Goal: Ask a question

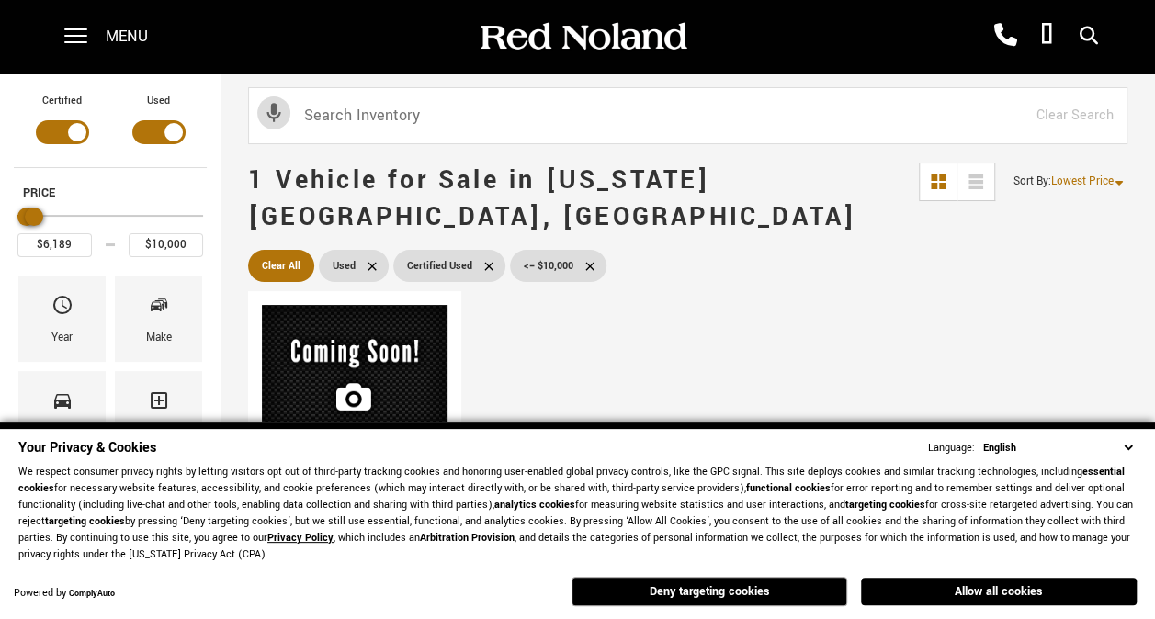
click at [1124, 448] on select "English Spanish / Español English / [GEOGRAPHIC_DATA] Korean / 한국어 Vietnamese /…" at bounding box center [1057, 447] width 158 height 17
click at [729, 287] on div "Compare Used 2008 Pre-Owned 2008 Land Rover Range Rover HSE Stock : UC274392A V…" at bounding box center [687, 576] width 888 height 579
click at [764, 604] on button "Deny targeting cookies" at bounding box center [709, 591] width 276 height 29
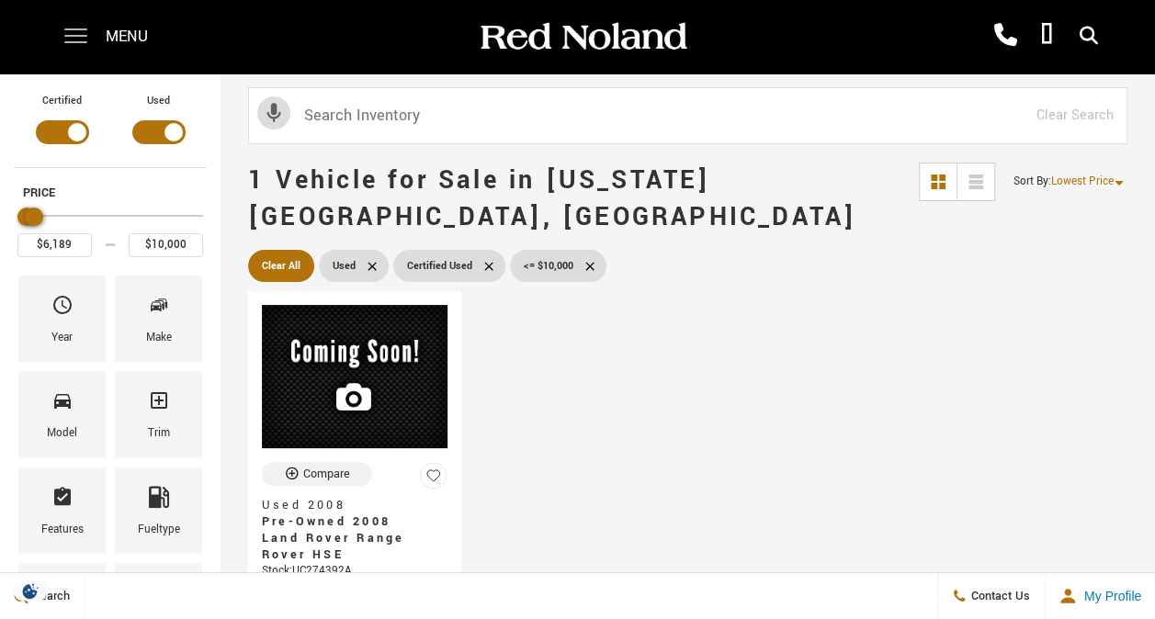
click at [84, 37] on span at bounding box center [75, 36] width 23 height 73
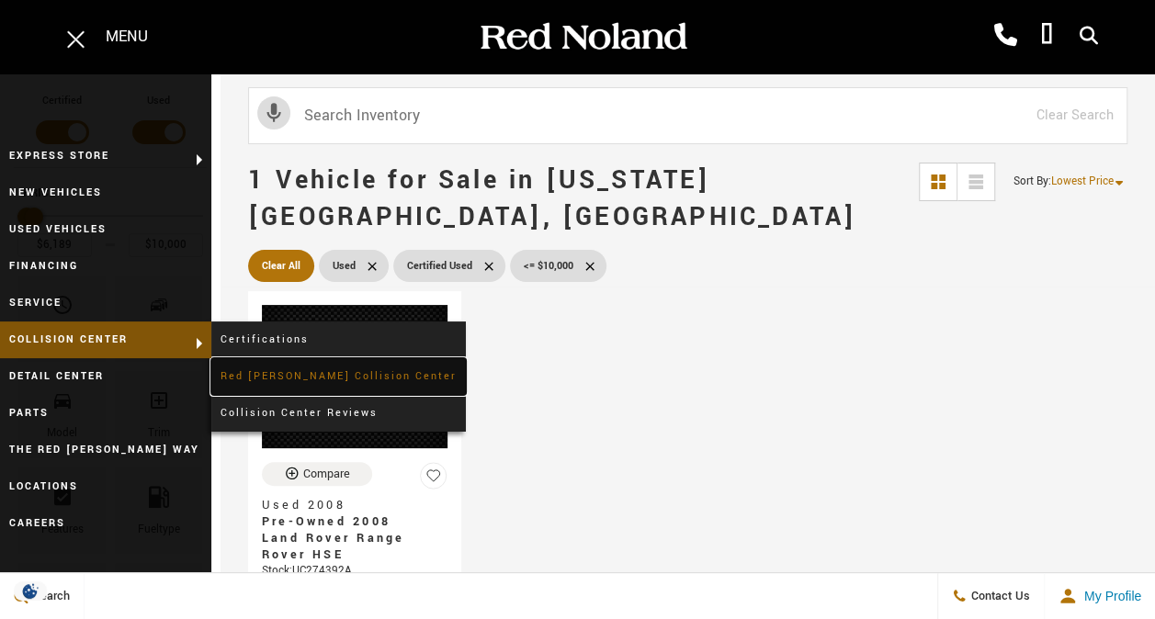
click at [279, 367] on link "Red [PERSON_NAME] Collision Center" at bounding box center [338, 376] width 254 height 37
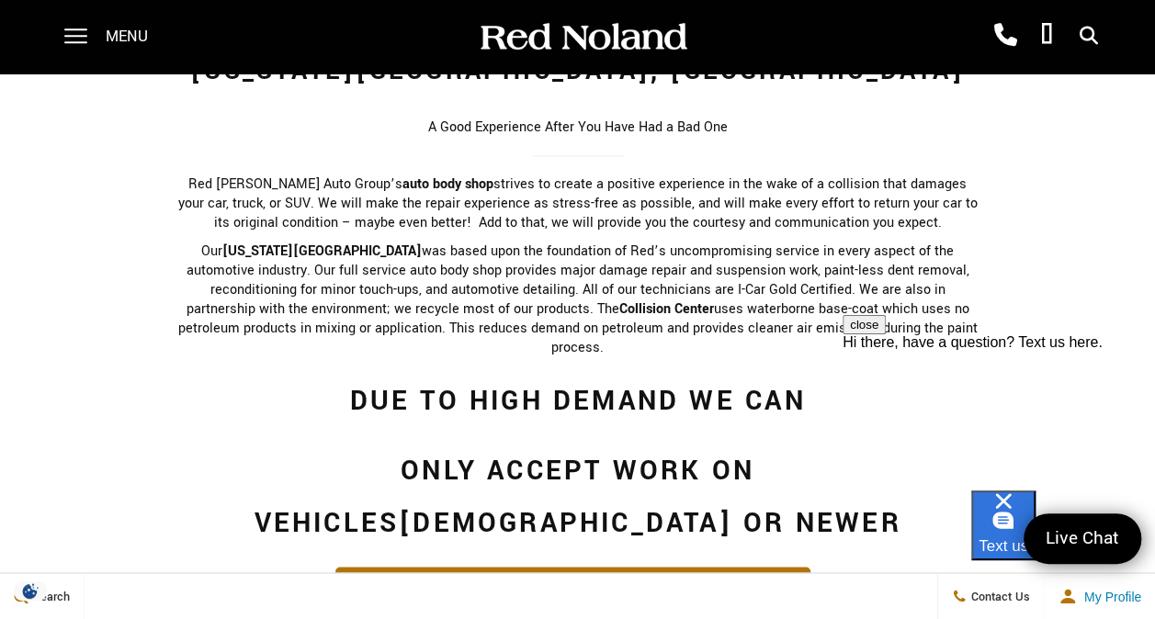
scroll to position [1227, 0]
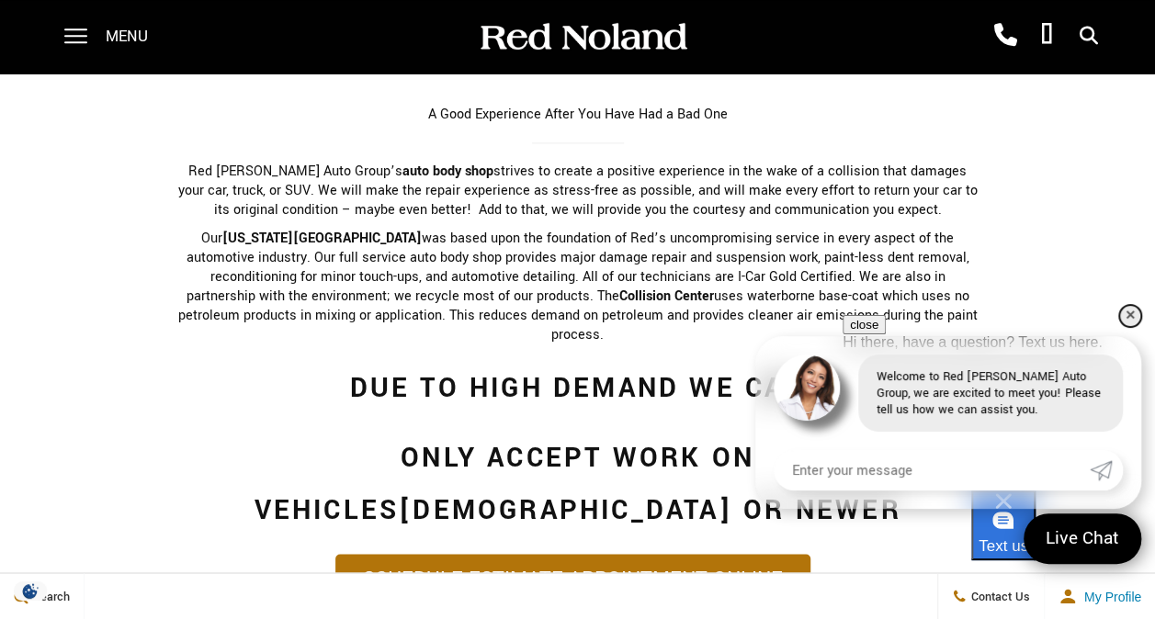
click at [1133, 318] on link "✕" at bounding box center [1130, 316] width 22 height 22
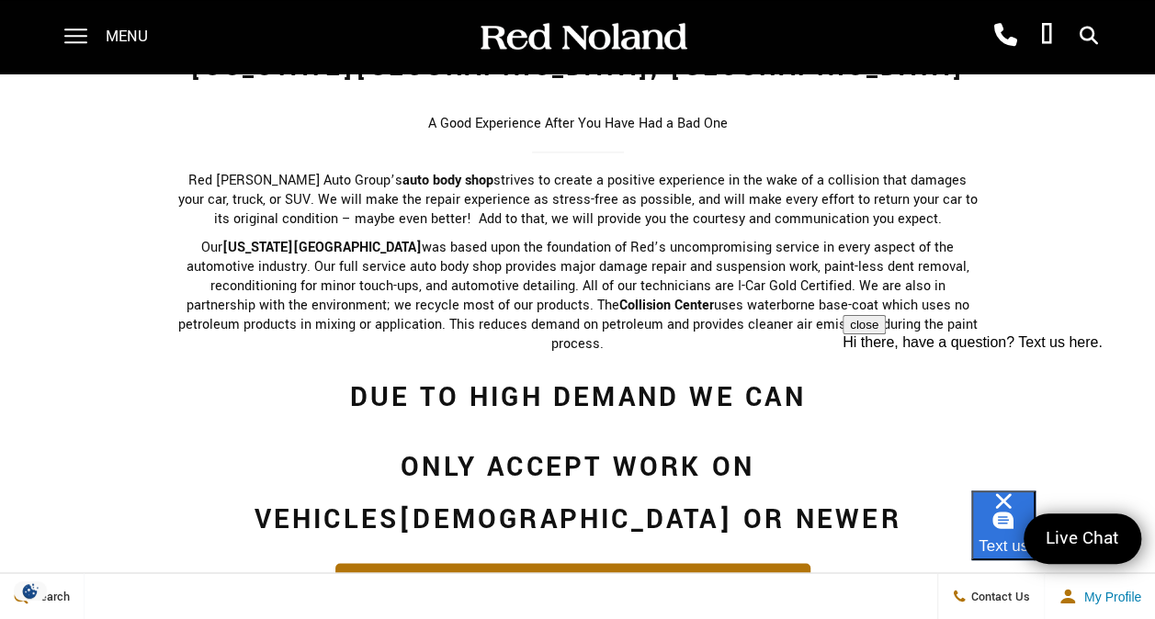
scroll to position [1213, 0]
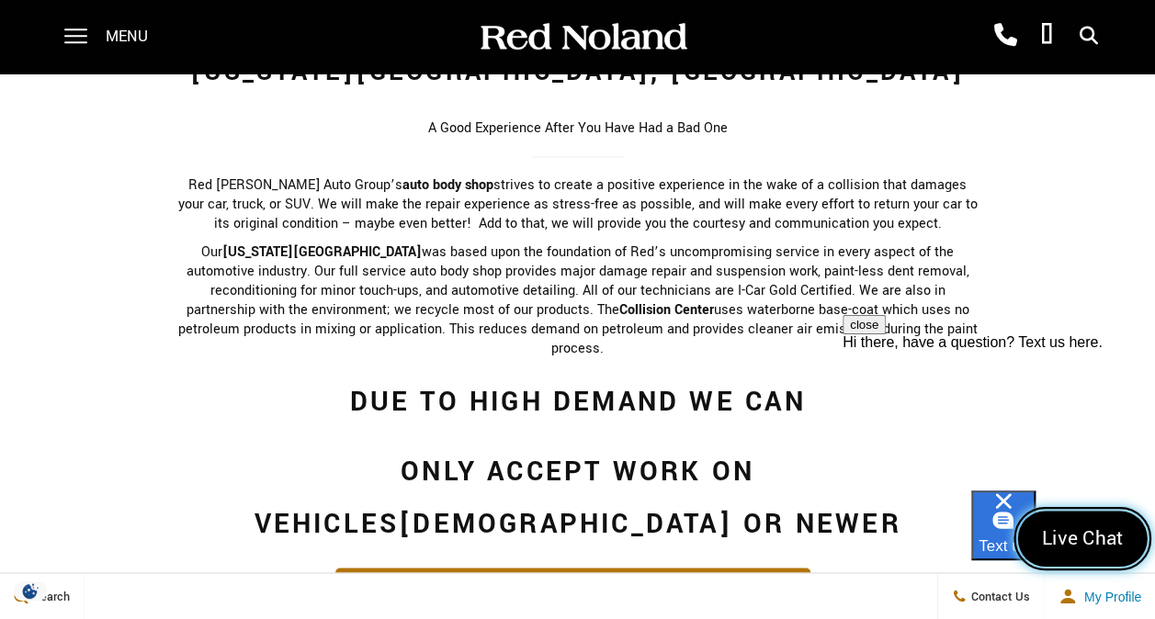
click at [1121, 547] on span "Live Chat" at bounding box center [1082, 539] width 101 height 28
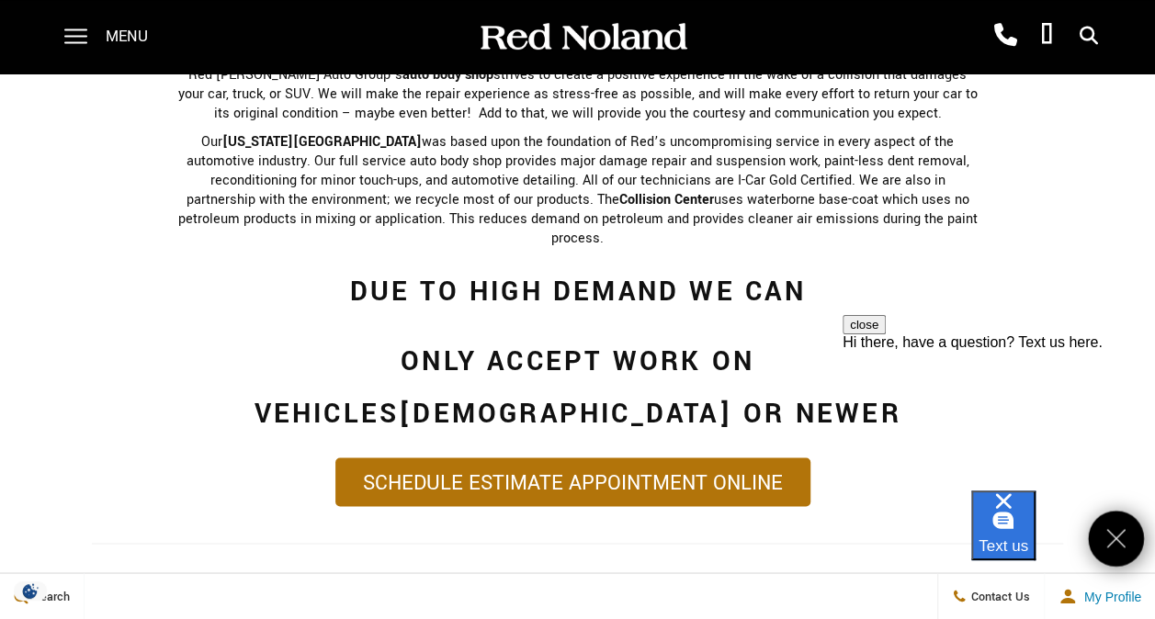
scroll to position [1325, 0]
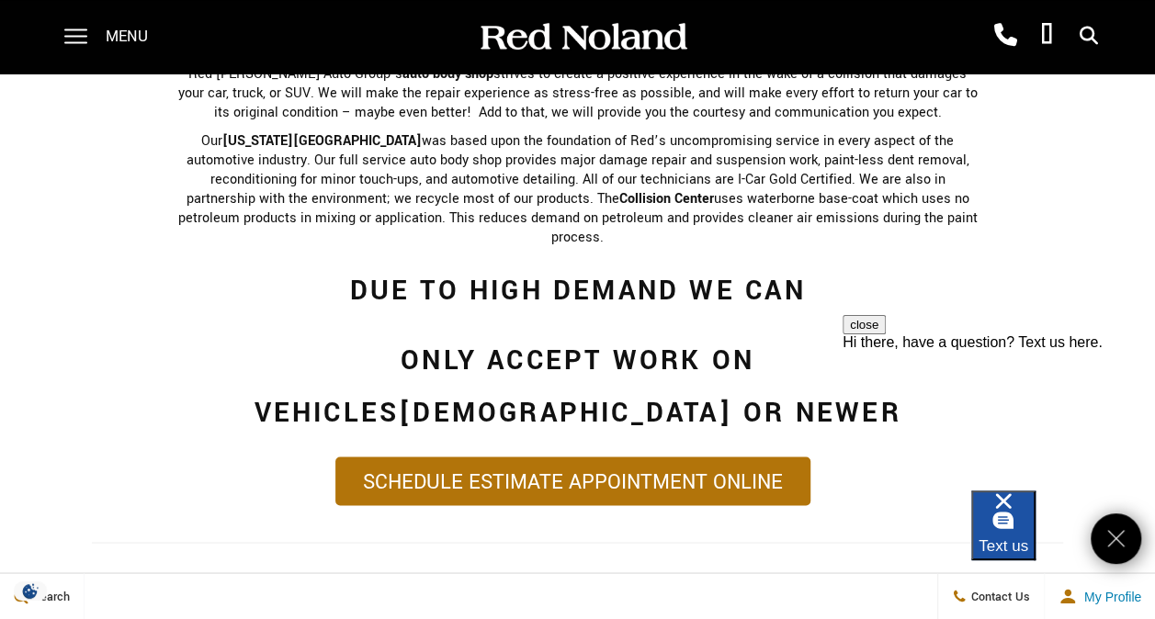
click at [1028, 525] on div "Text us" at bounding box center [1003, 525] width 50 height 64
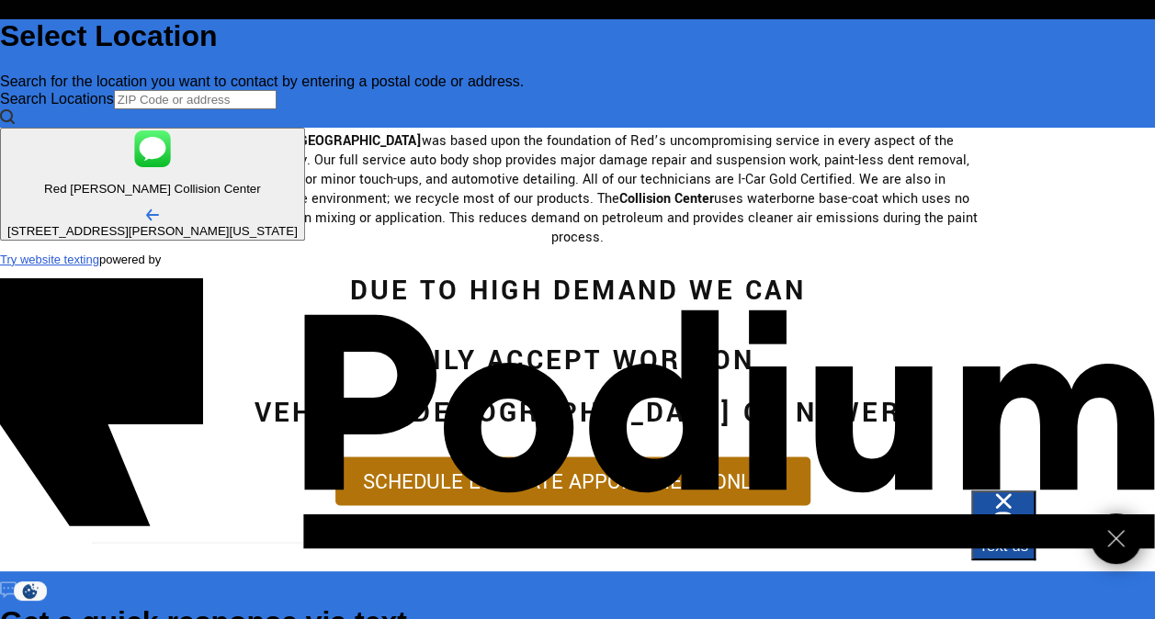
scroll to position [0, 0]
click at [1123, 520] on link "Close" at bounding box center [1116, 539] width 56 height 56
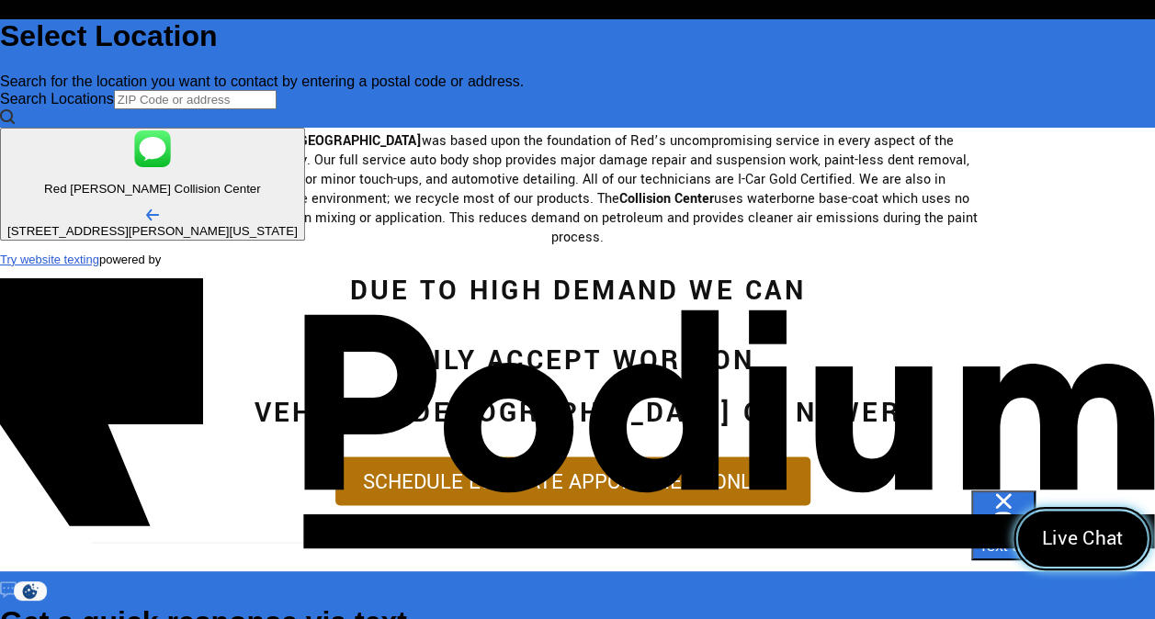
click at [1110, 537] on span "Live Chat" at bounding box center [1082, 539] width 101 height 28
click at [1123, 540] on icon "Close" at bounding box center [1116, 539] width 28 height 28
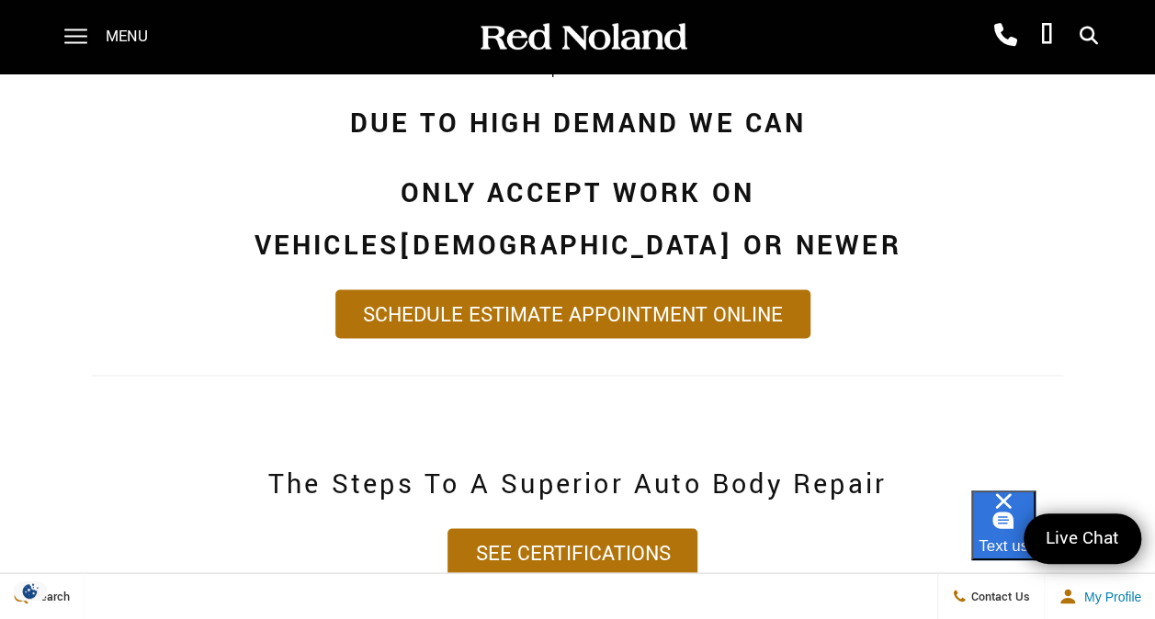
scroll to position [1496, 0]
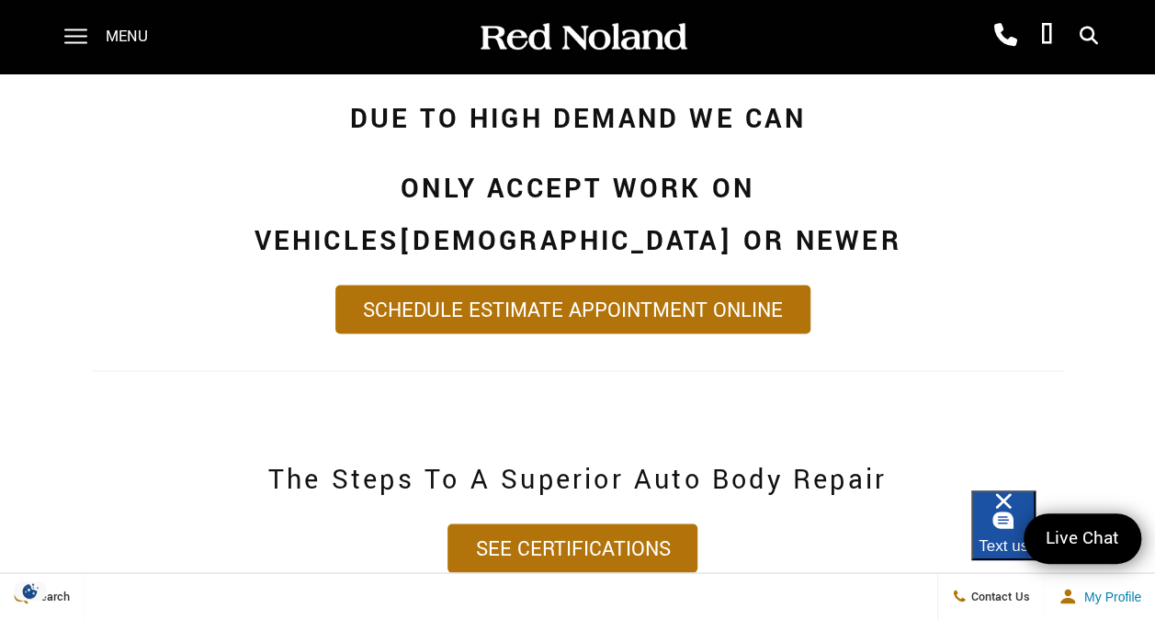
click at [1019, 529] on div "Text us" at bounding box center [1003, 525] width 50 height 64
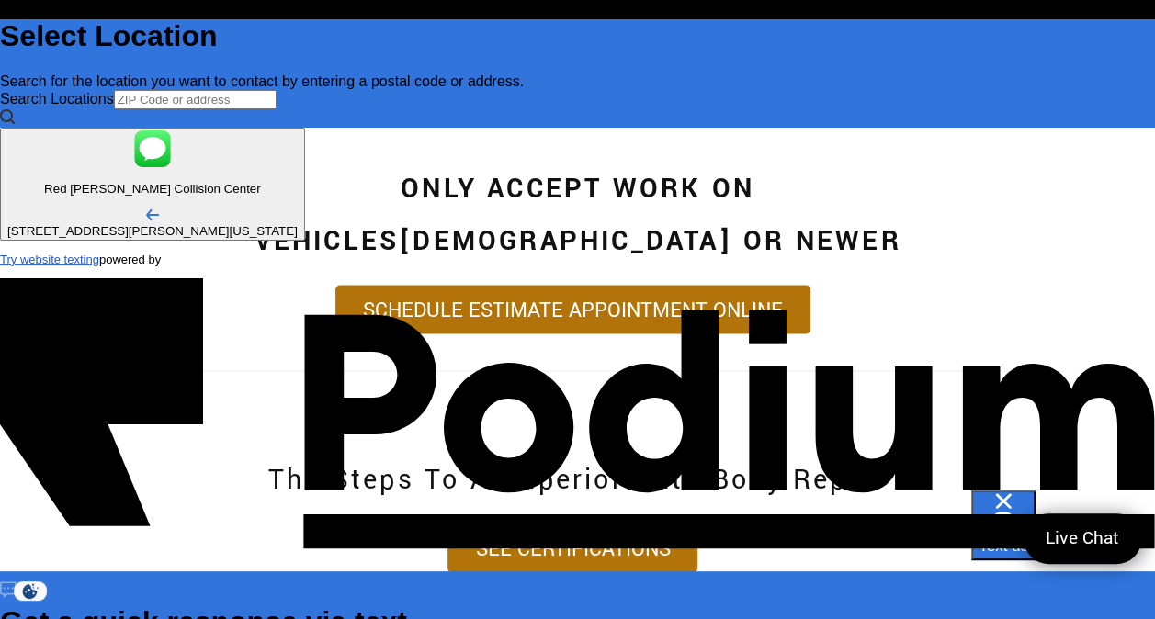
scroll to position [-89, 0]
type input "Michaela O'Donnell"
type Phone "1 (720) 763-6335"
type textarea "I"
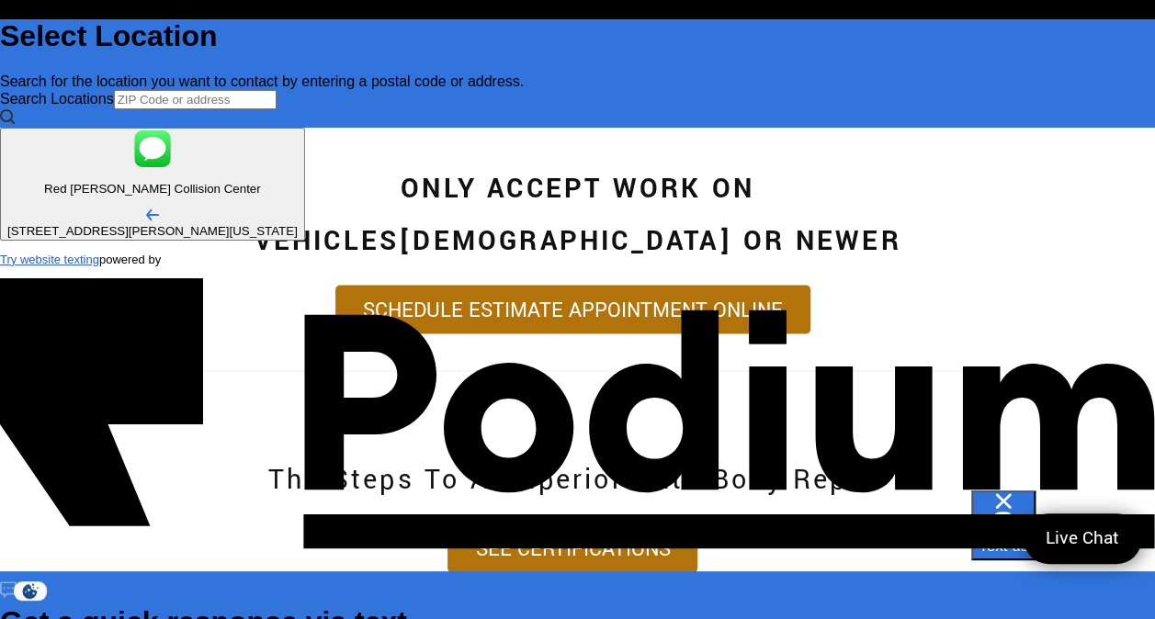
type textarea "x"
type textarea "I w"
type textarea "x"
type textarea "I wa"
type textarea "x"
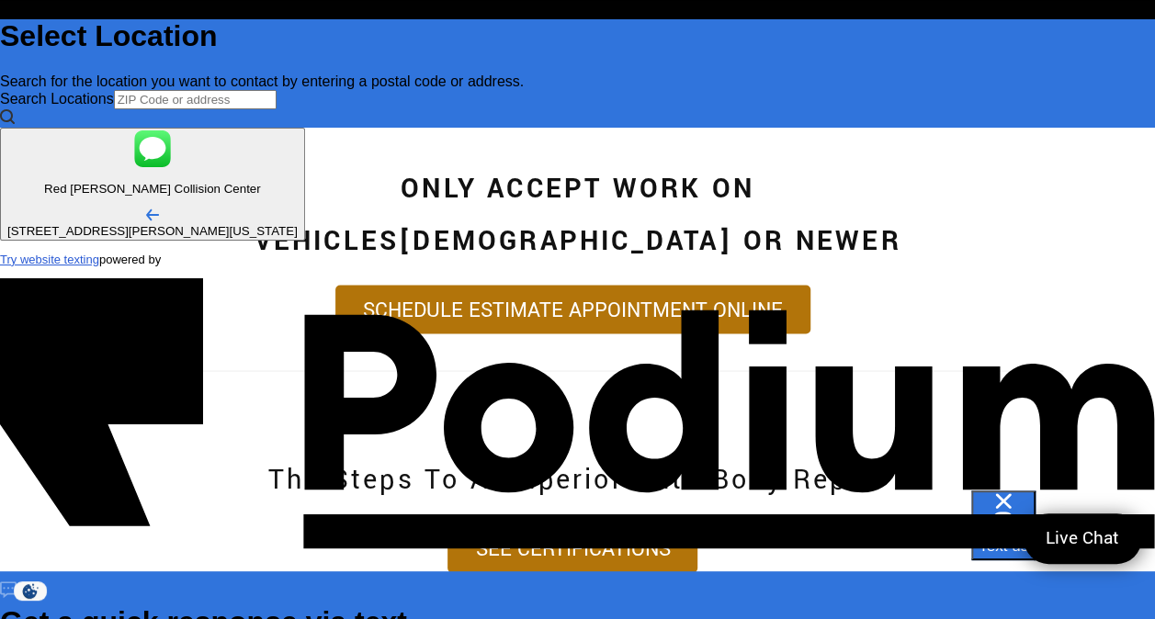
type textarea "I was"
type textarea "I was i"
type textarea "x"
type textarea "I was in a"
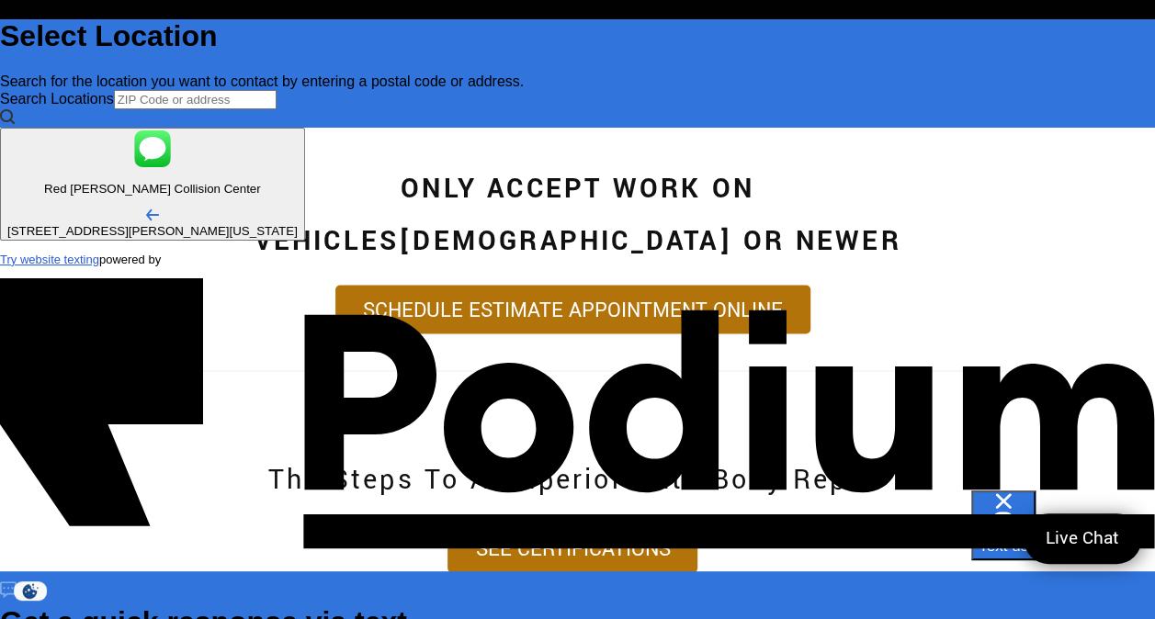
type textarea "x"
type textarea "I was in a"
type textarea "x"
type textarea "I was in a hi"
type textarea "x"
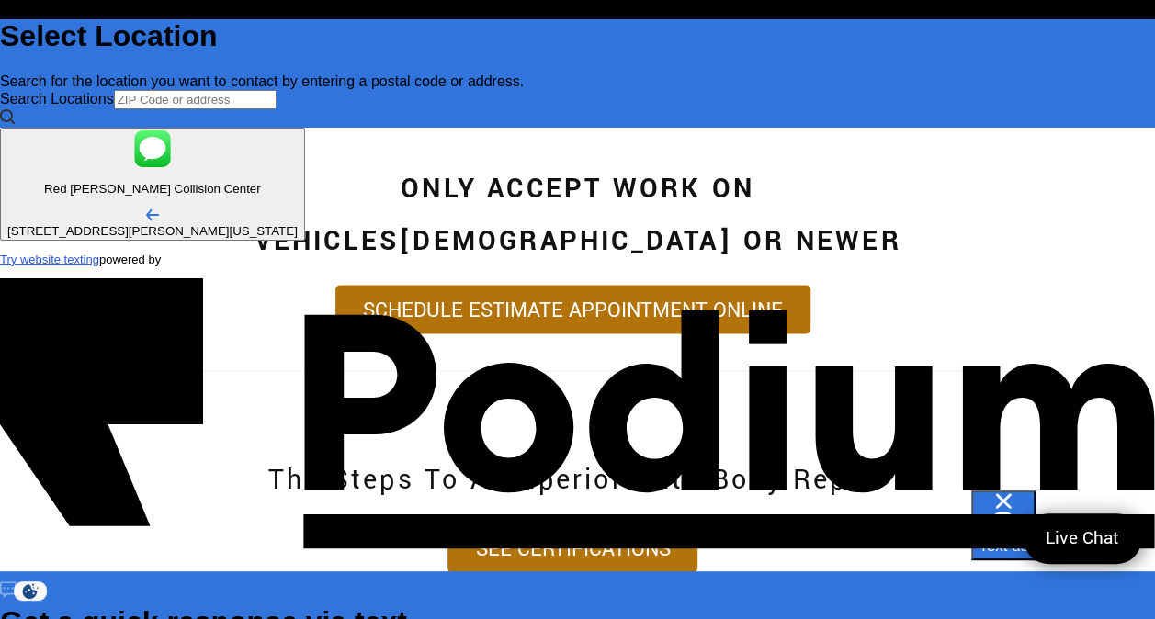
type textarea "I was in a hit"
type textarea "x"
type textarea "I was in a hit i"
type textarea "x"
type textarea "I was in a hit a"
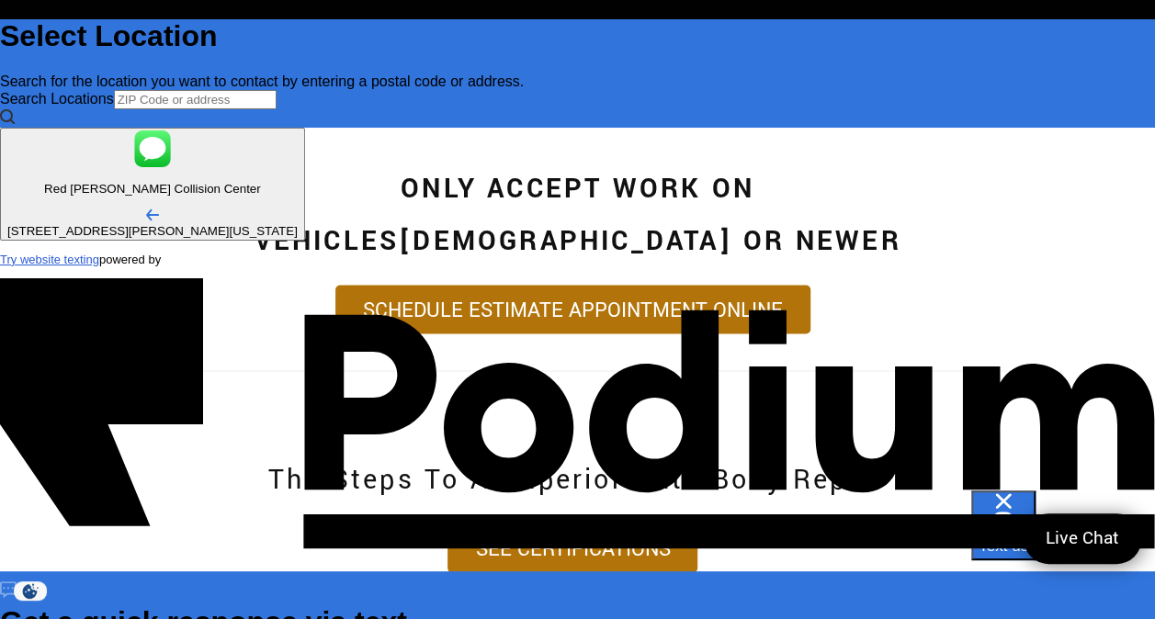
type textarea "I was in a hit an"
type textarea "x"
type textarea "I was in a hit and"
type textarea "x"
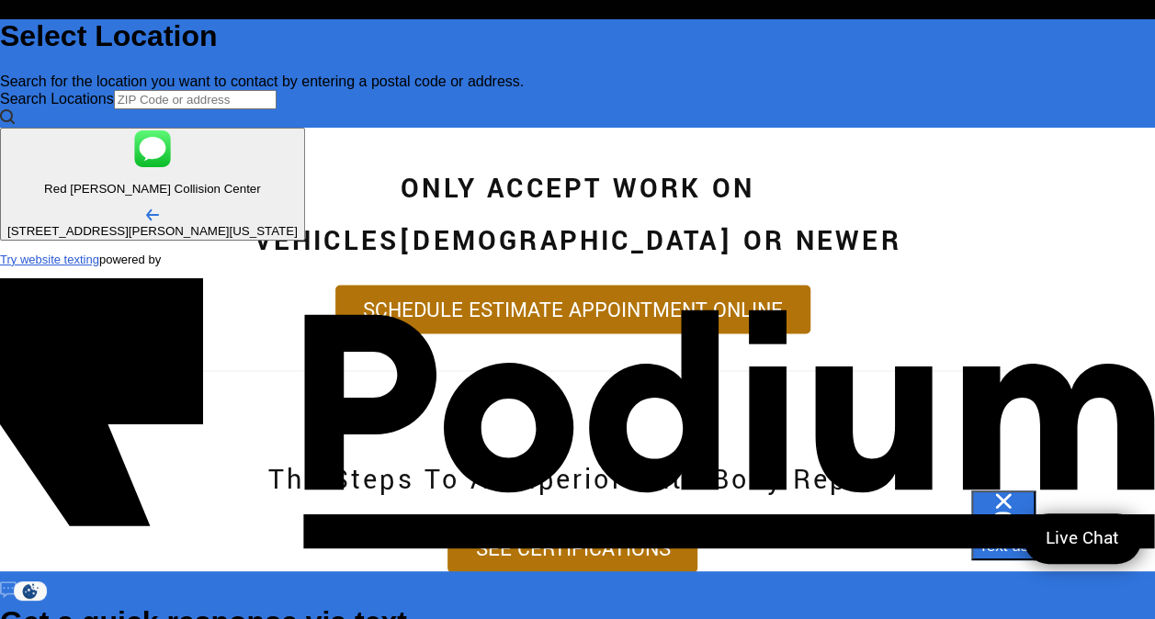
type textarea "I was in a hit and ru"
type textarea "x"
type textarea "I was in a hit and run"
type textarea "x"
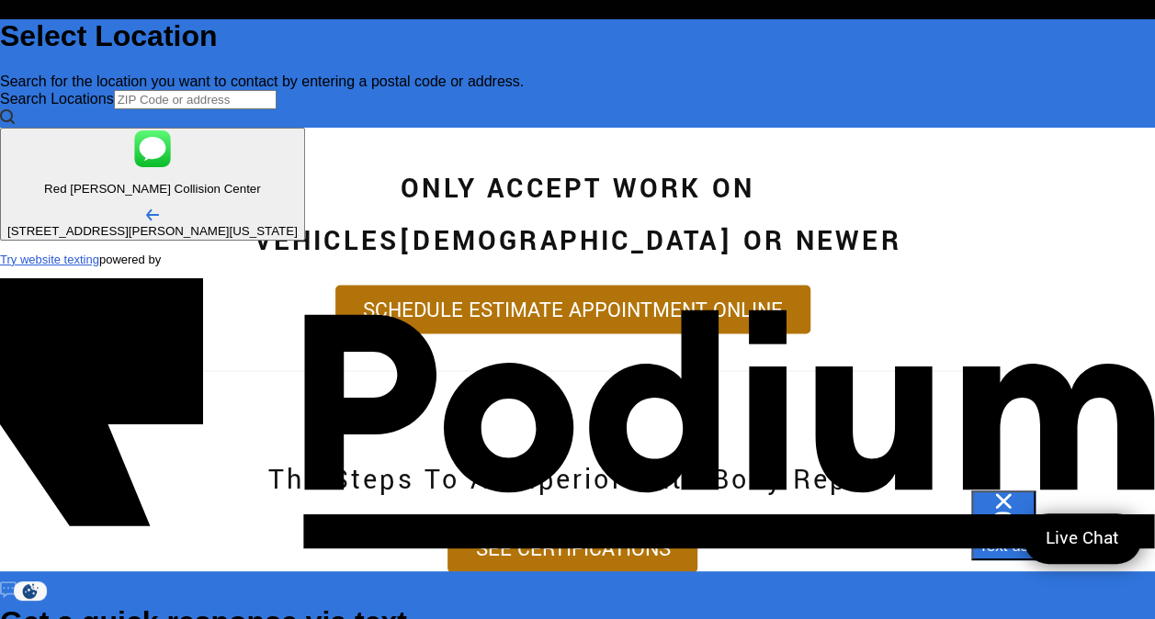
type textarea "x"
type textarea "I was in a hit and run re"
type textarea "x"
type textarea "I was in a hit and run rece"
type textarea "x"
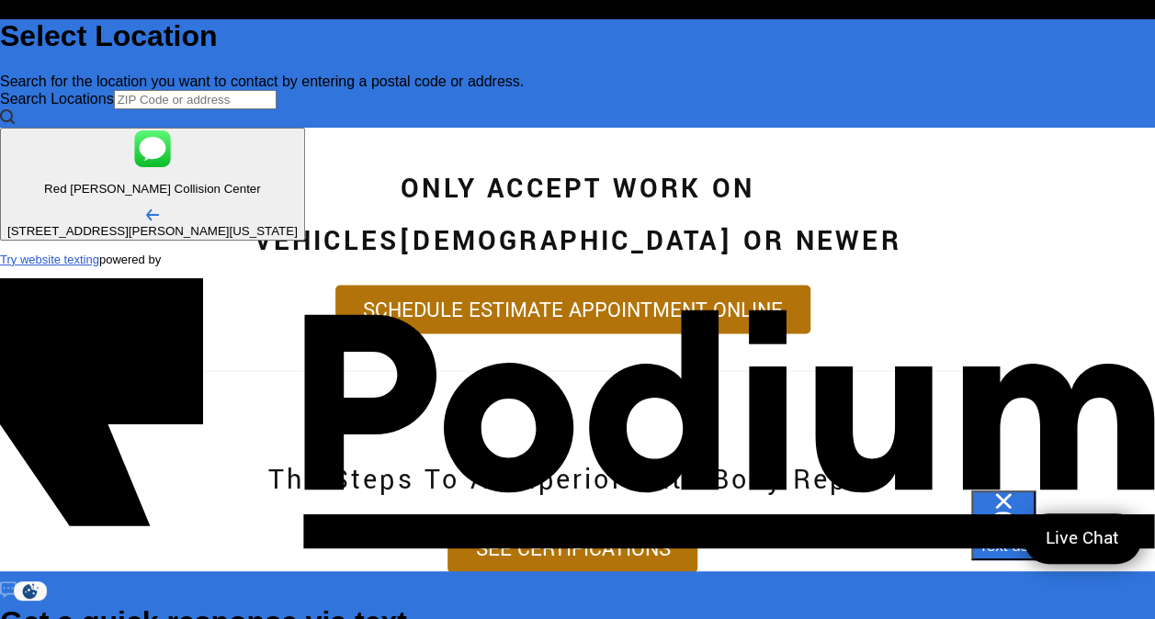
type textarea "I was in a hit and run recent"
type textarea "x"
type textarea "I was in a hit and run recently"
type textarea "x"
type textarea "I was in a hit and run recently"
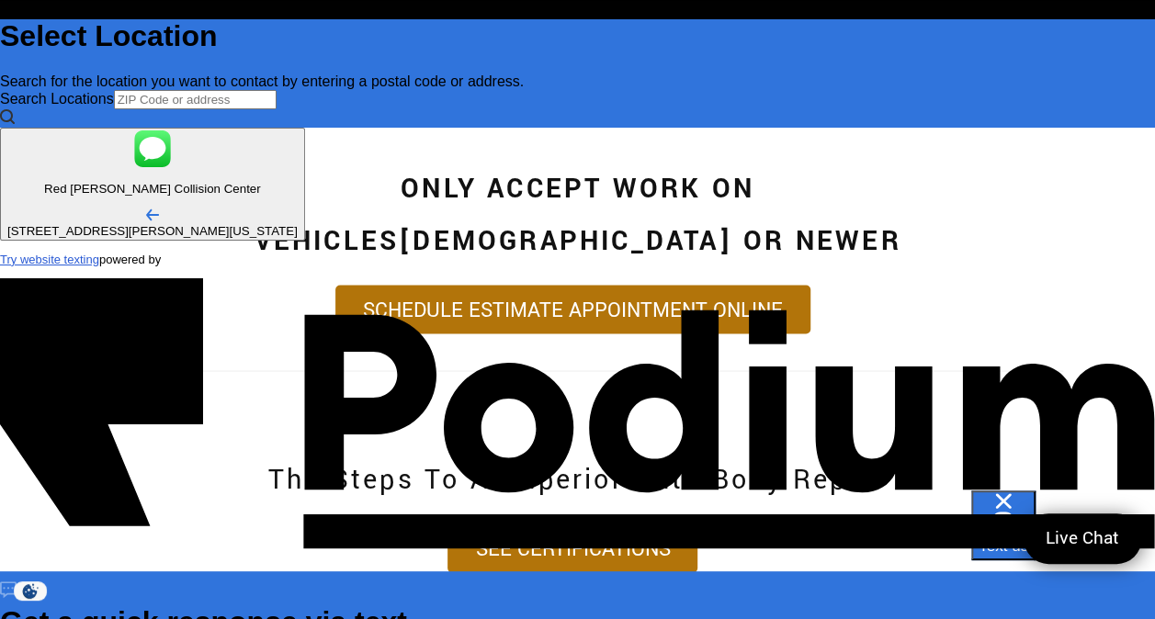
type textarea "I was in a hit and run recently a"
type textarea "x"
type textarea "I was in a hit and run recently and"
type textarea "x"
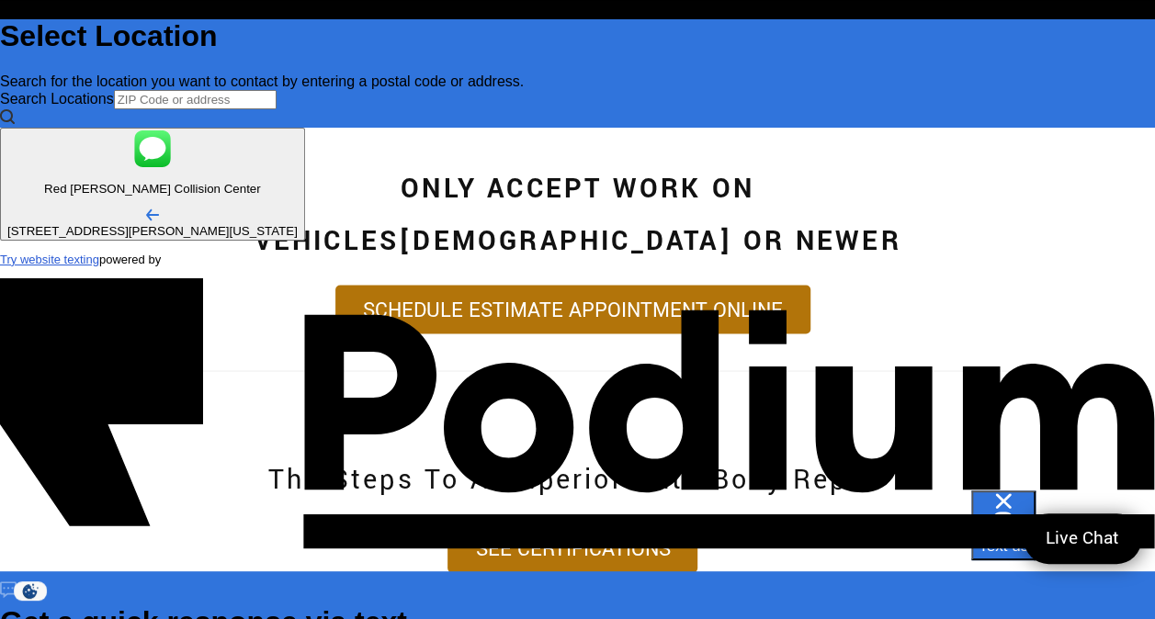
type textarea "I was in a hit and run recently and w"
type textarea "x"
type textarea "I was in a hit and run recently and was"
type textarea "x"
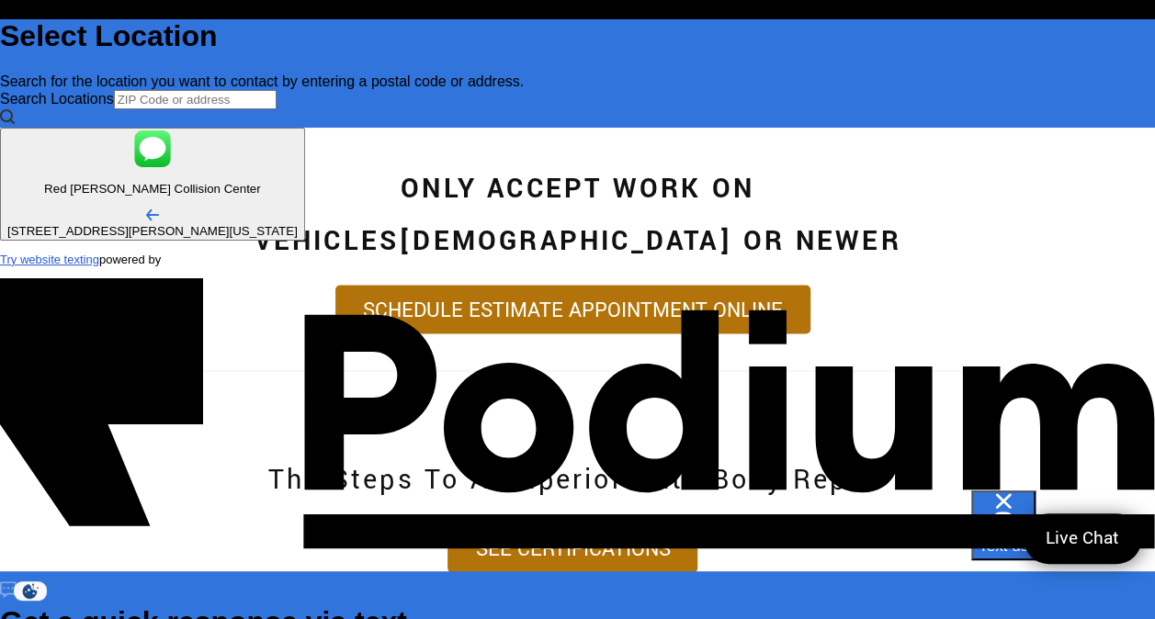
type textarea "I was in a hit and run recently and was"
type textarea "x"
type textarea "I was in a hit and run recently and was ho"
type textarea "x"
type textarea "I was in a hit and run recently and was hop"
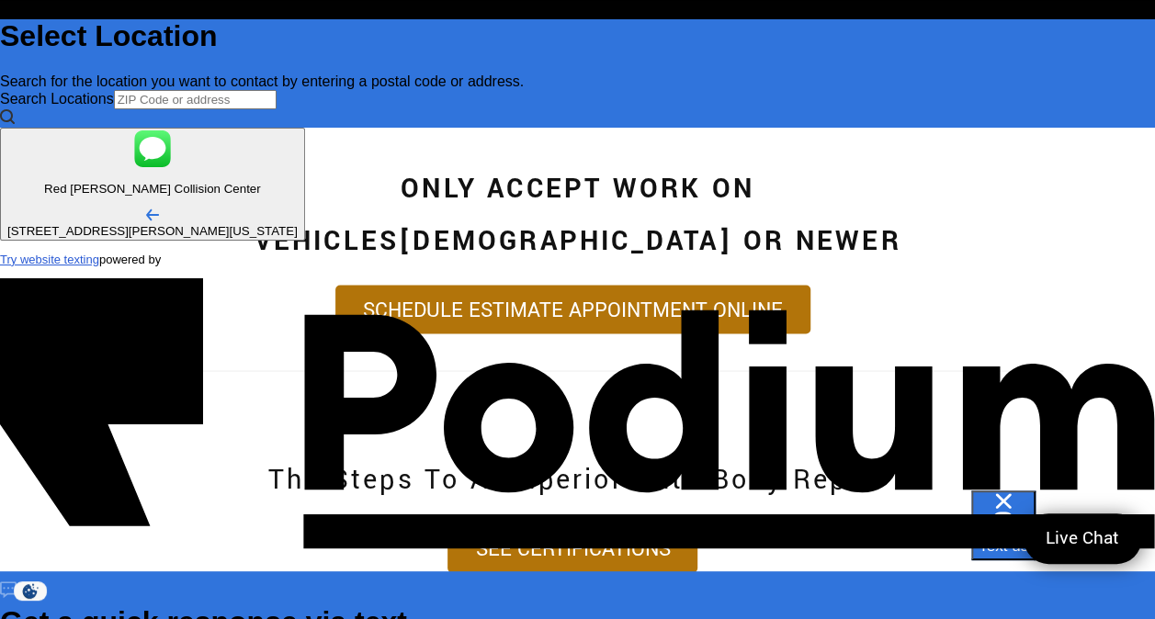
type textarea "x"
type textarea "I was in a hit and run recently and was hopin"
type textarea "x"
type textarea "I was in a hit and run recently and was hoping"
type textarea "I was in a hit and run recently and was hoping fo"
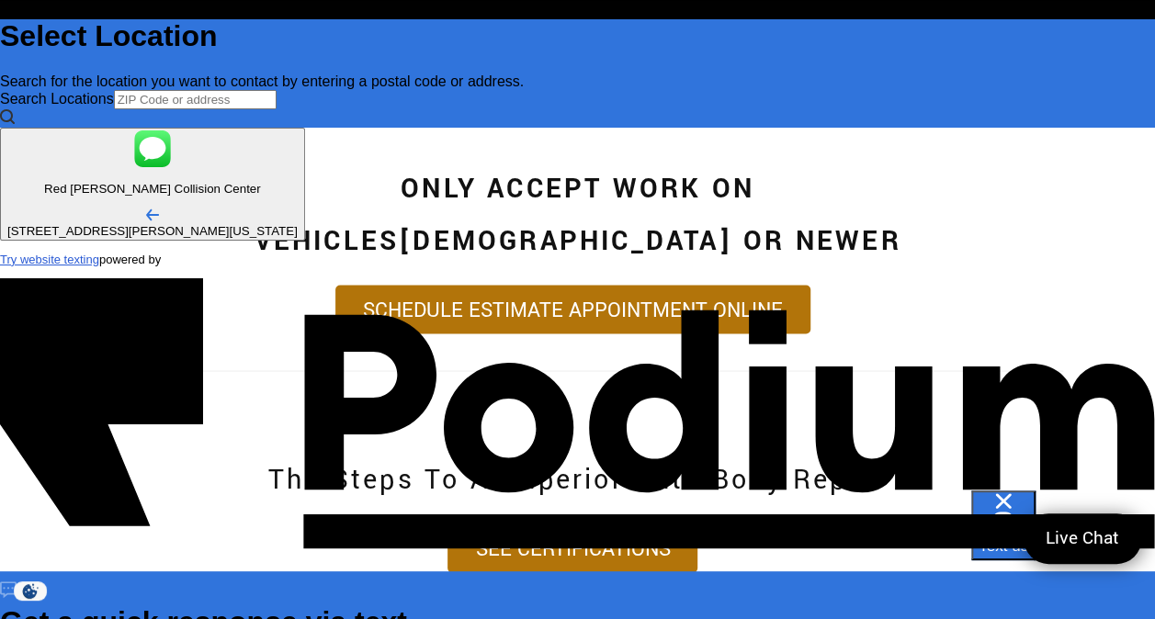
type textarea "x"
type textarea "I was in a hit and run recently and was hoping for a"
type textarea "x"
type textarea "I was in a hit and run recently and was hoping for a"
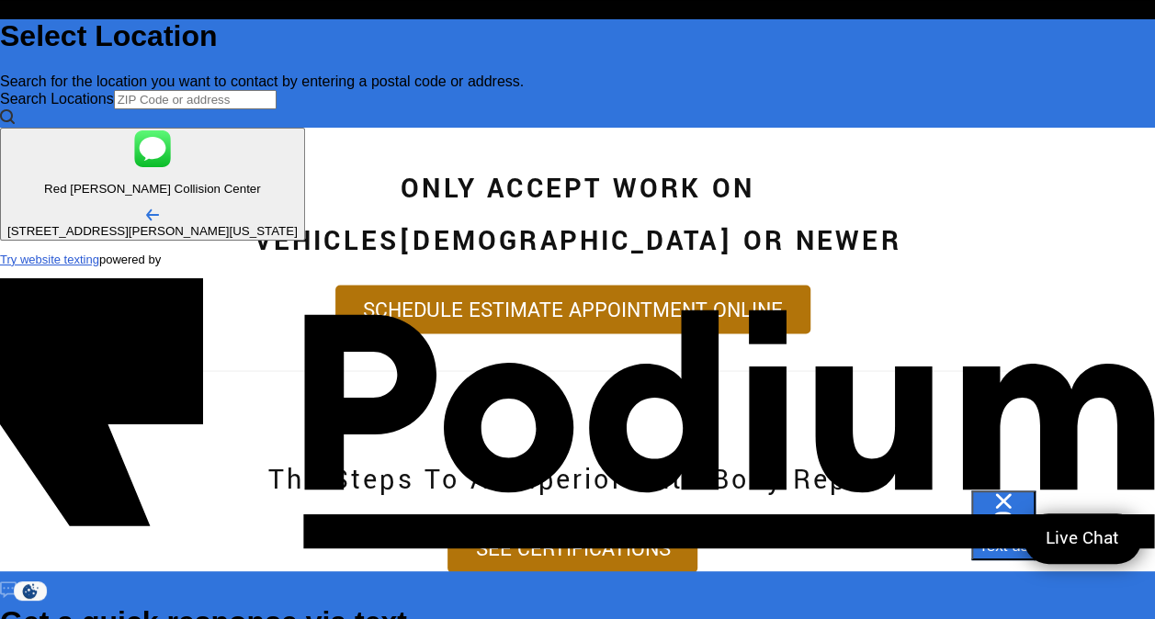
type textarea "x"
type textarea "I was in a hit and run recently and was hoping for an"
type textarea "x"
type textarea "I was in a hit and run recently and was hoping for an"
type textarea "x"
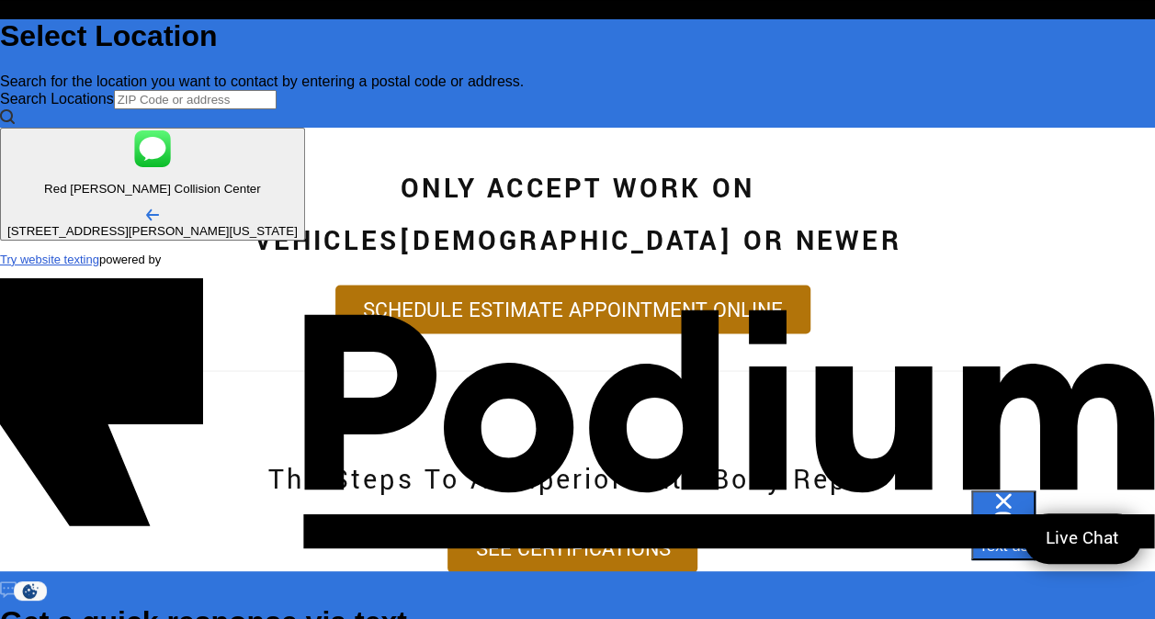
type textarea "I was in a hit and run recently and was hoping for an i"
type textarea "x"
type textarea "I was in a hit and run recently and was hoping for an in"
type textarea "x"
type textarea "I was in a hit and run recently and was hoping for an inse"
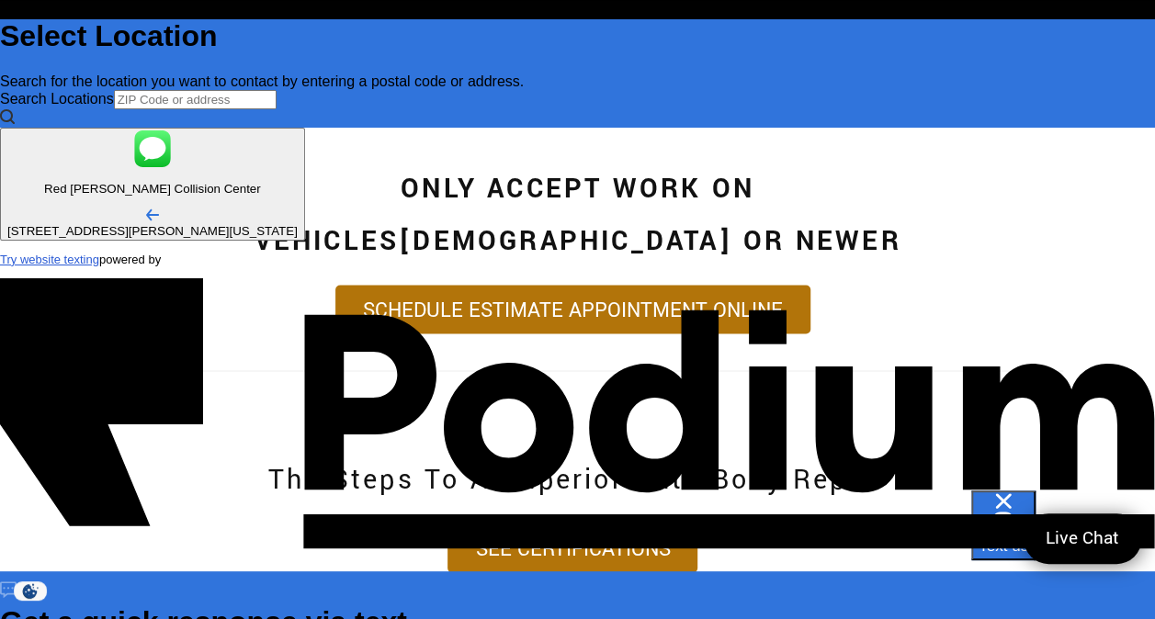
type textarea "x"
type textarea "I was in a hit and run recently and was hoping for an ins"
type textarea "x"
type textarea "I was in a hit and run recently and was hoping for an inspe"
type textarea "x"
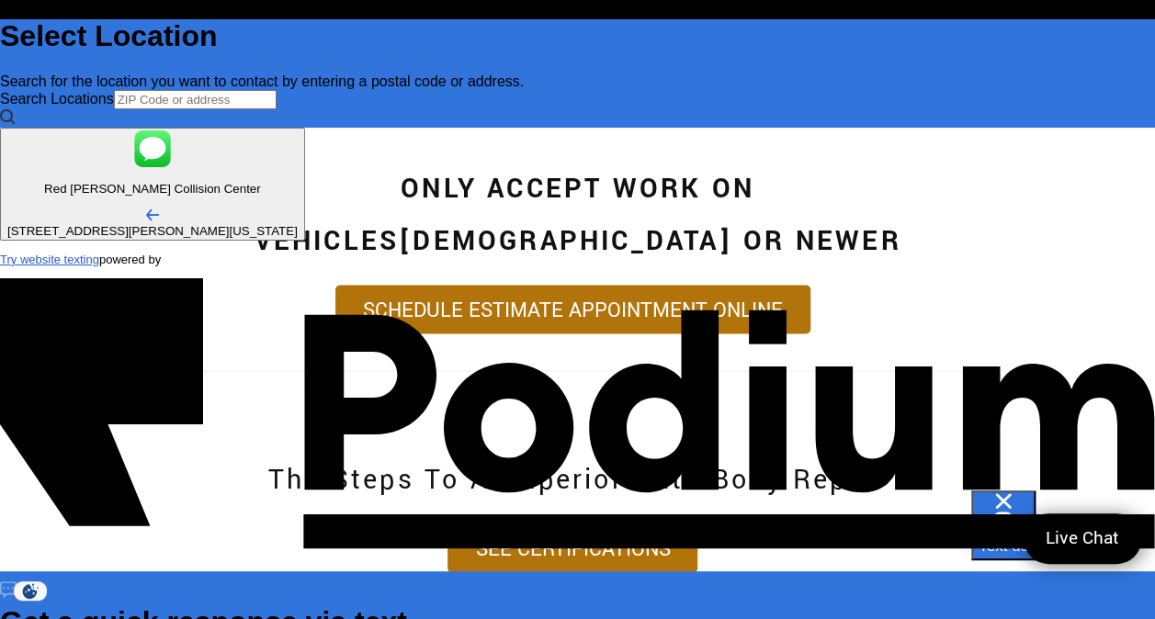
type textarea "I was in a hit and run recently and was hoping for an inspec"
type textarea "x"
type textarea "I was in a hit and run recently and was hoping for an inspect"
type textarea "x"
type textarea "I was in a hit and run recently and was hoping for an inspection"
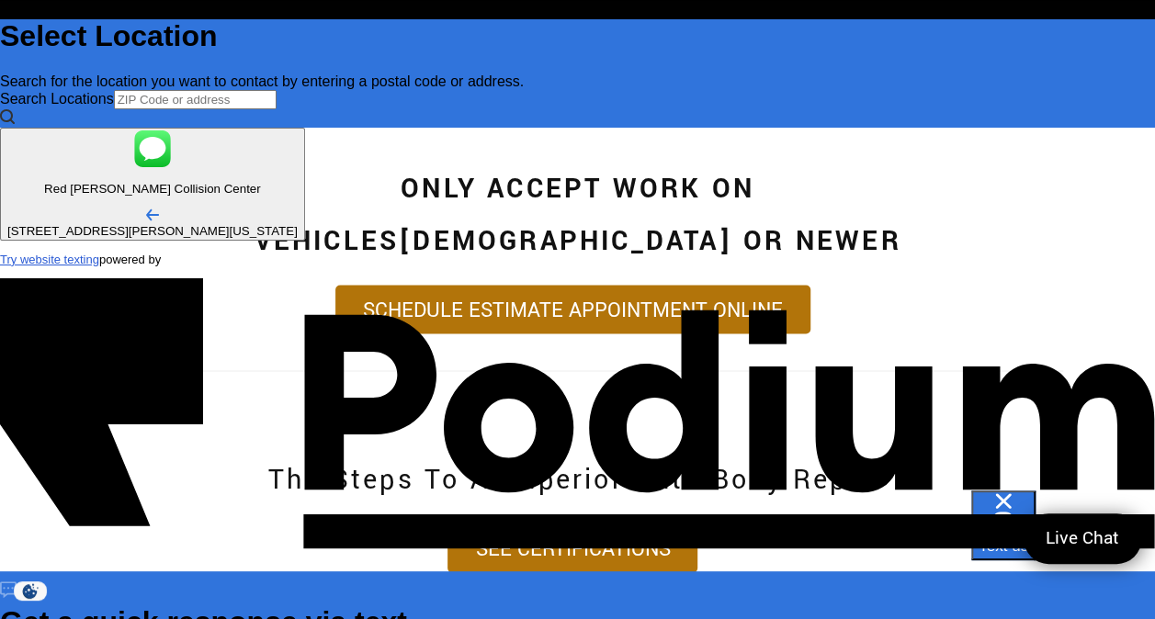
type textarea "x"
type textarea "I was in a hit and run recently and was hoping for an inspection."
type textarea "x"
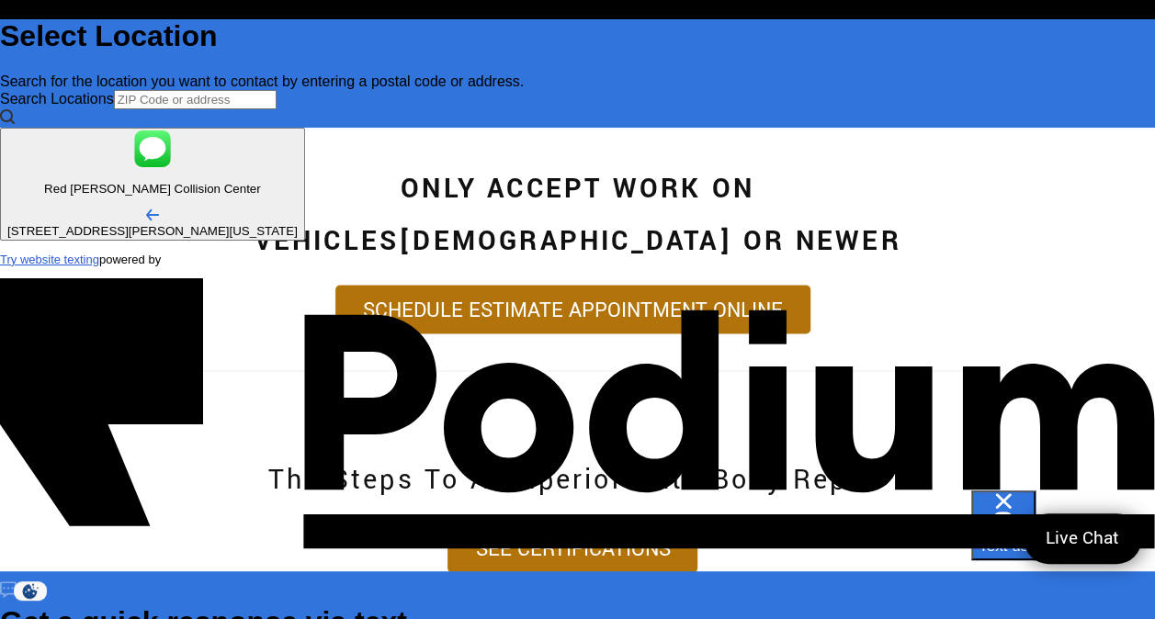
type textarea "I was in a hit and run recently and was hoping for an inspection"
type textarea "x"
type textarea "I was in a hit and run recently and was hoping for an inspection,"
type textarea "x"
type textarea "I was in a hit and run recently and was hoping for an inspection, b"
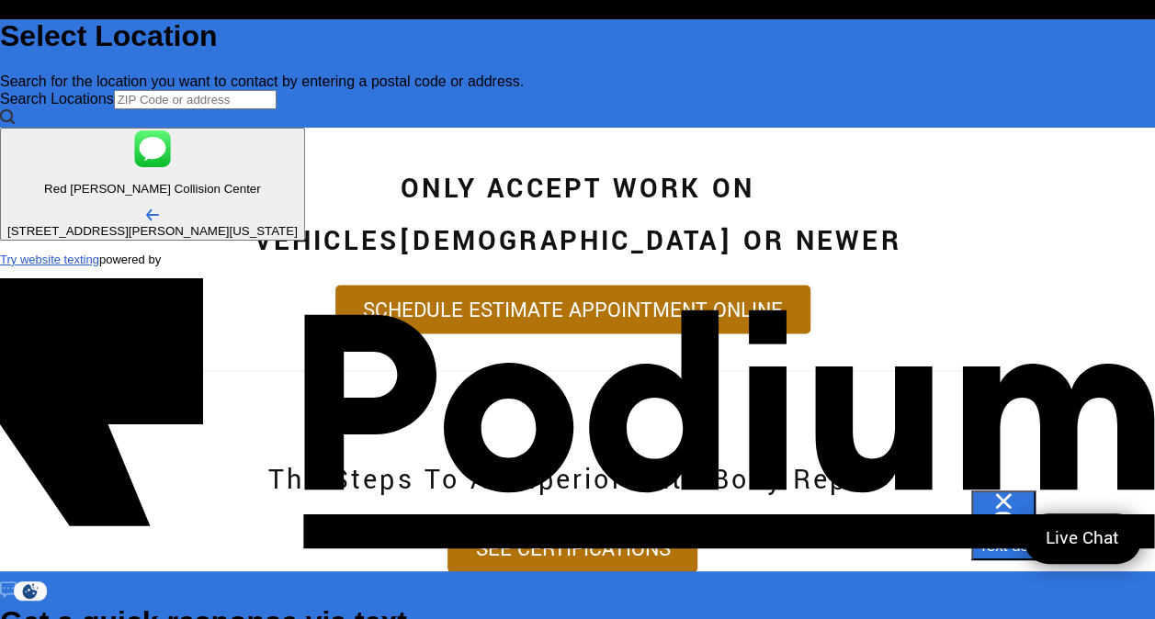
type textarea "x"
type textarea "I was in a hit and run recently and was hoping for an inspection, but"
type textarea "x"
type textarea "I was in a hit and run recently and was hoping for an inspection, but"
type textarea "x"
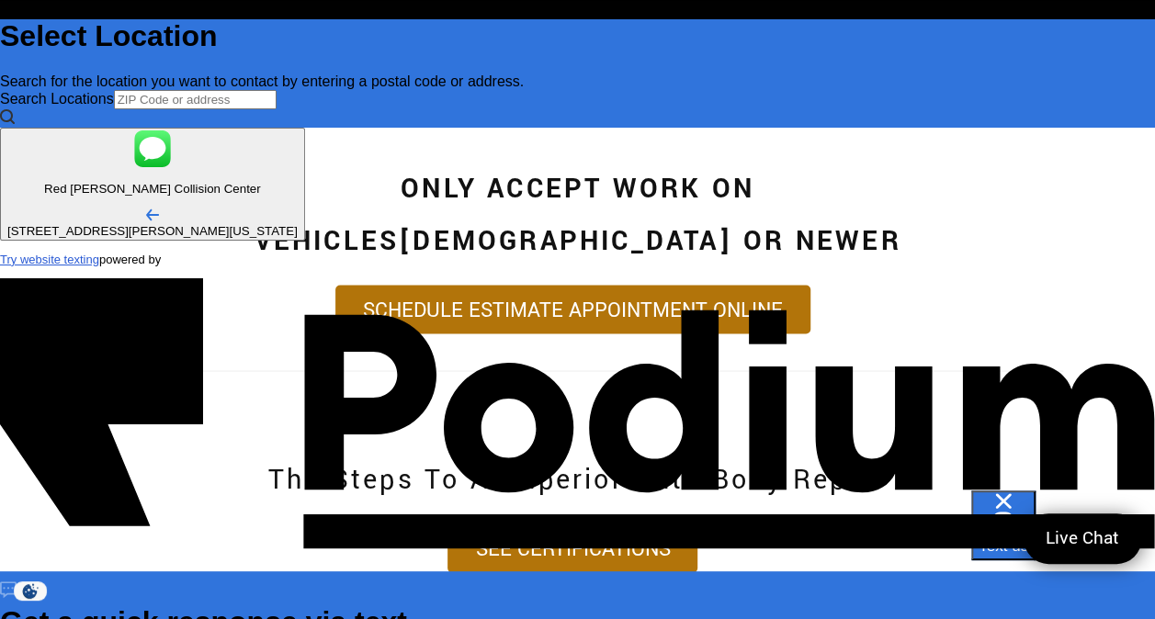
type textarea "I was in a hit and run recently and was hoping for an inspection, but I"
type textarea "x"
type textarea "I was in a hit and run recently and was hoping for an inspection, but M"
type textarea "x"
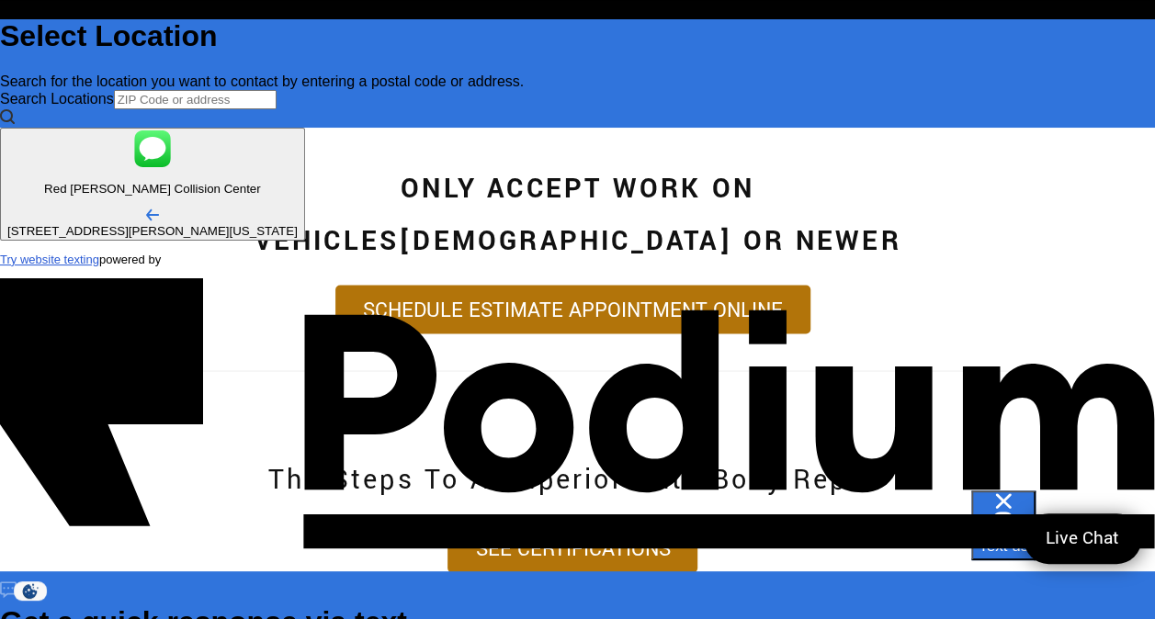
type textarea "I was in a hit and run recently and was hoping for an inspection, but"
type textarea "x"
type textarea "I was in a hit and run recently and was hoping for an inspection, but m"
type textarea "x"
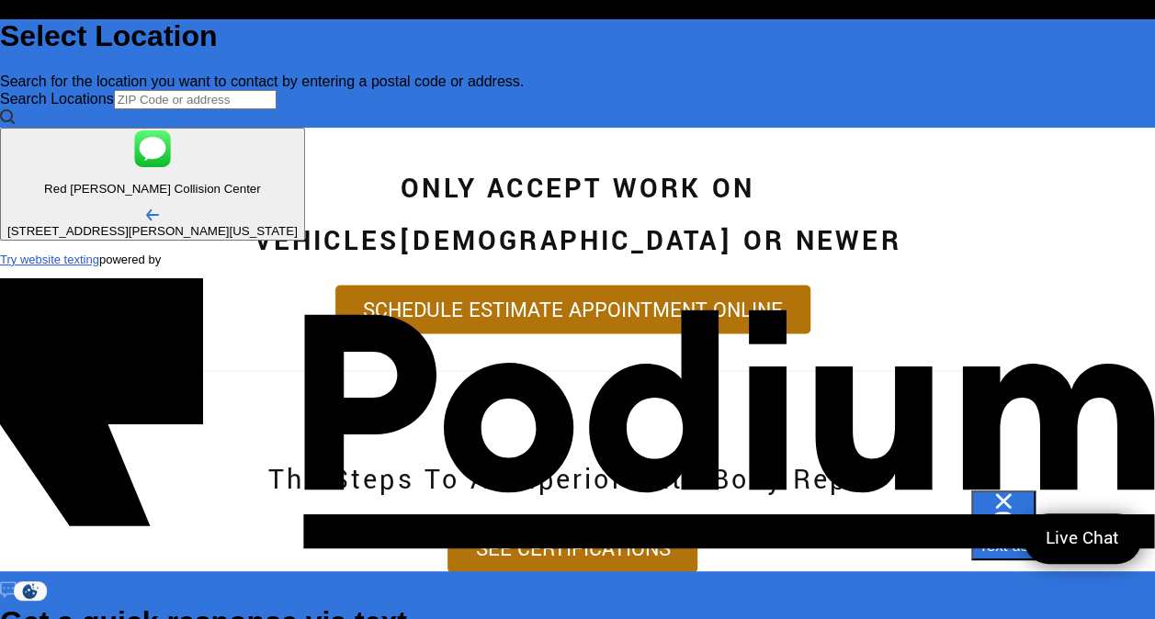
type textarea "I was in a hit and run recently and was hoping for an inspection, but my"
type textarea "x"
type textarea "I was in a hit and run recently and was hoping for an inspection, but my v"
type textarea "x"
type textarea "I was in a hit and run recently and was hoping for an inspection, but my veh"
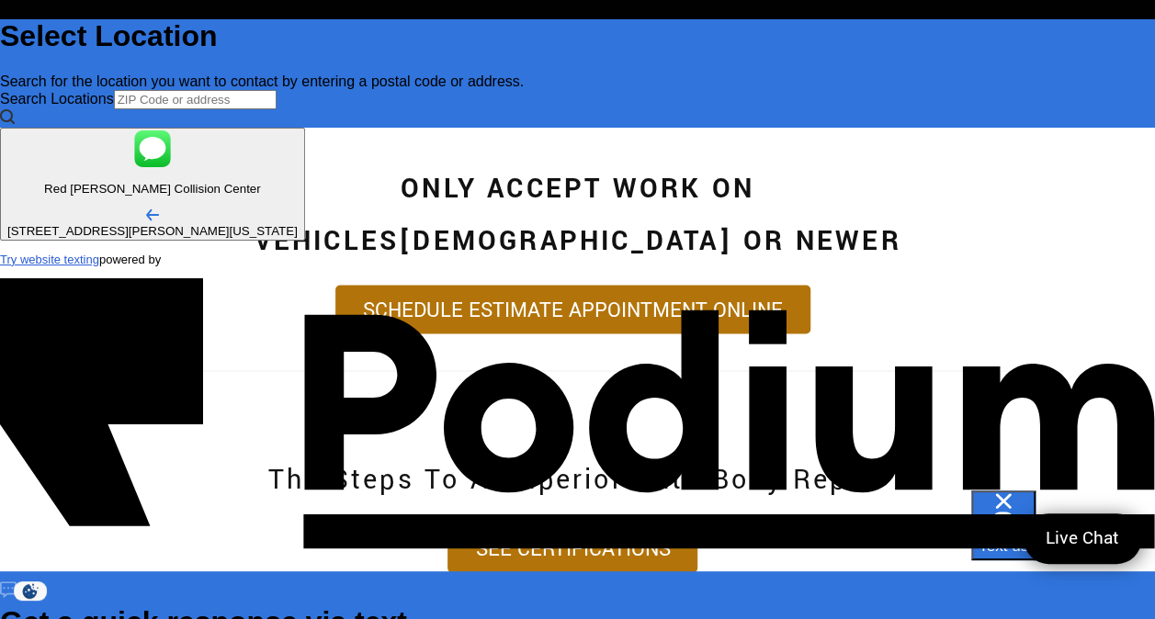
type textarea "x"
type textarea "I was in a hit and run recently and was hoping for an inspection, but my vehic"
type textarea "x"
type textarea "I was in a hit and run recently and was hoping for an inspection, but my vehicle"
type textarea "x"
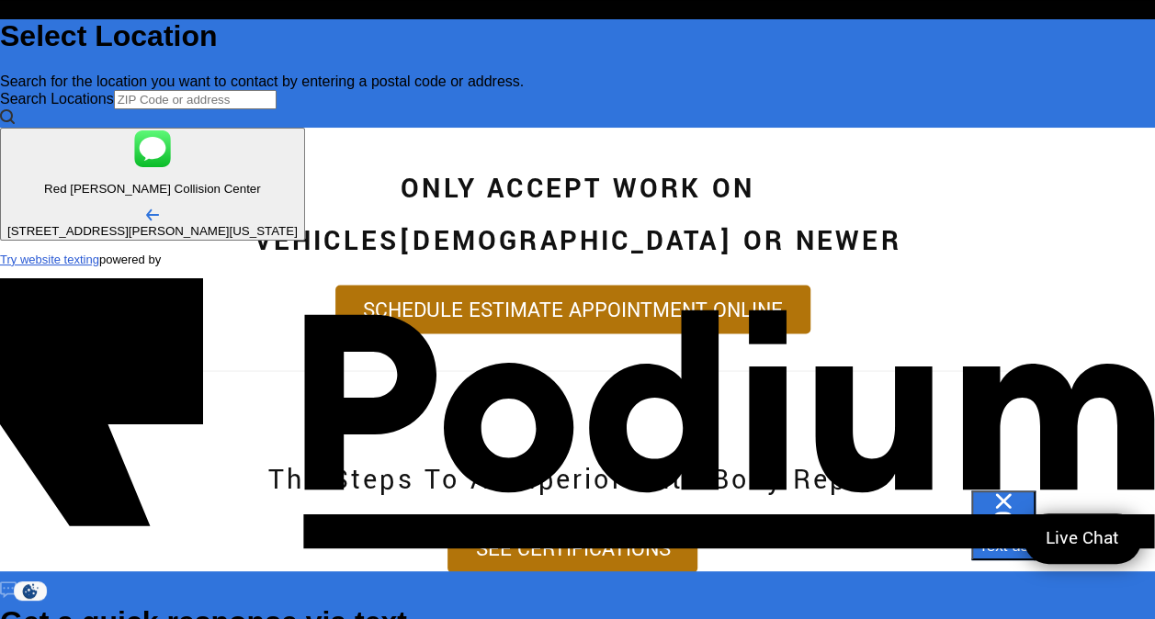
type textarea "I was in a hit and run recently and was hoping for an inspection, but my vehicl…"
type textarea "x"
type textarea "I was in a hit and run recently and was hoping for an inspection, but my vehicl…"
type textarea "x"
type textarea "I was in a hit and run recently and was hoping for an inspection, but my vehicl…"
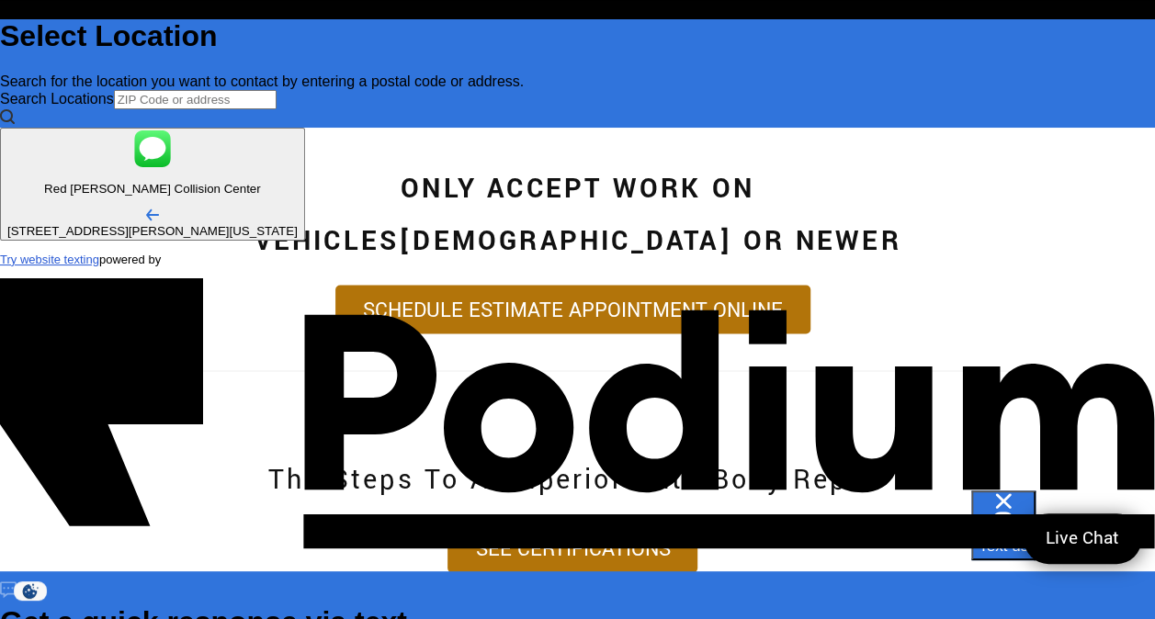
type textarea "x"
type textarea "I was in a hit and run recently and was hoping for an inspection, but my vehicl…"
type textarea "x"
type textarea "I was in a hit and run recently and was hoping for an inspection, but my vehicl…"
type textarea "x"
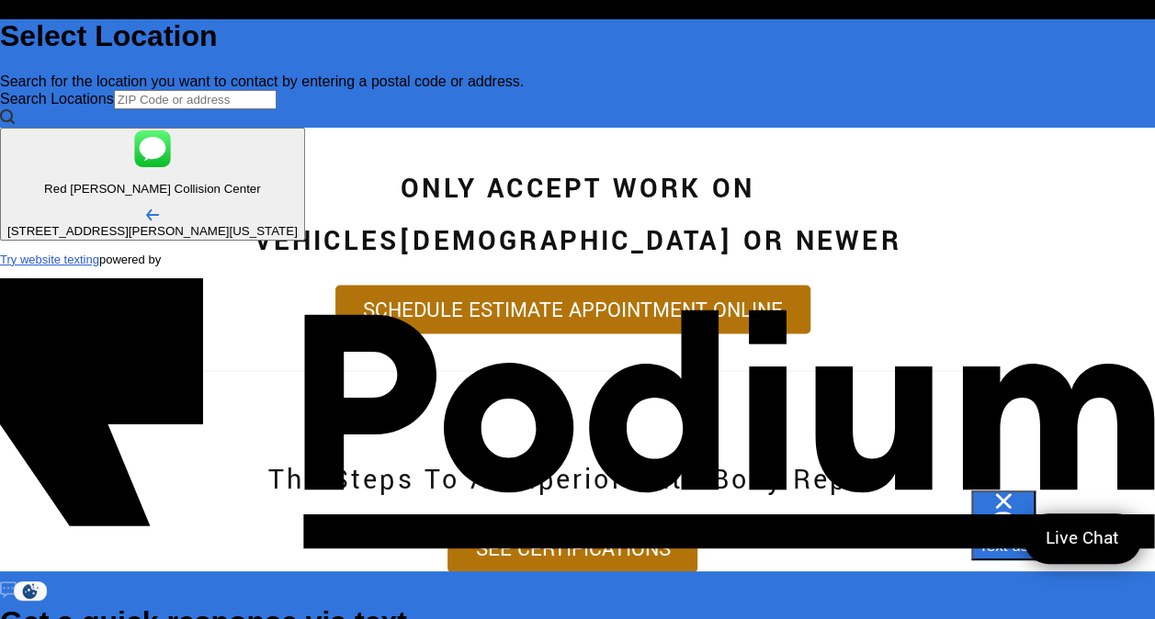
type textarea "I was in a hit and run recently and was hoping for an inspection, but my vehicl…"
type textarea "x"
type textarea "I was in a hit and run recently and was hoping for an inspection, but my vehicl…"
type textarea "x"
type textarea "I was in a hit and run recently and was hoping for an inspection, but my vehicl…"
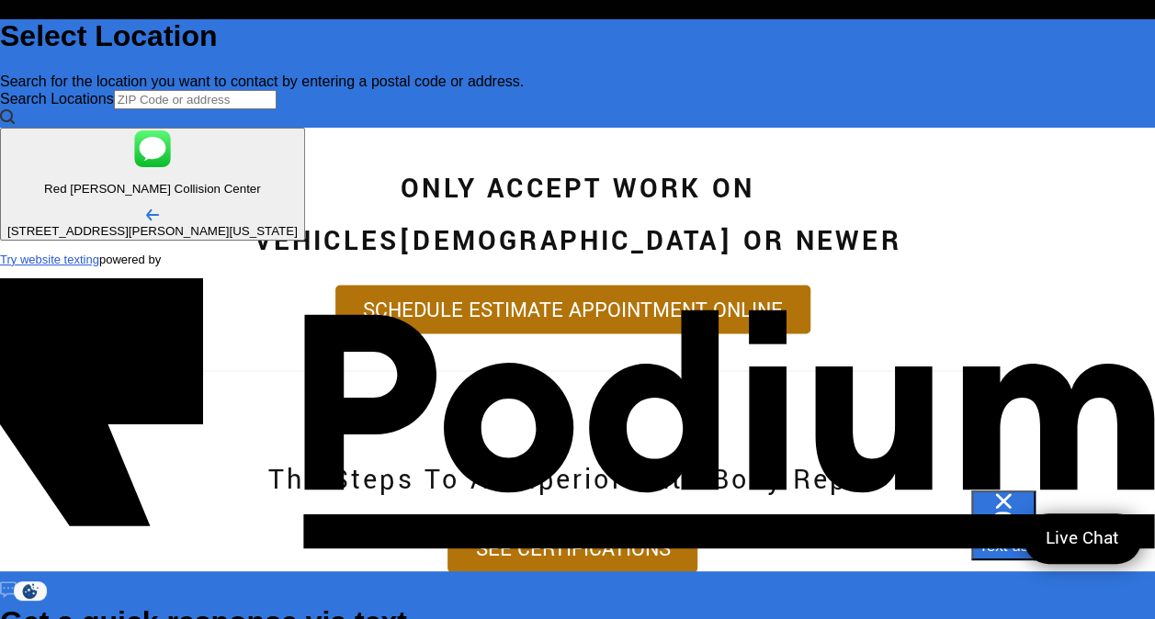
type textarea "x"
type textarea "I was in a hit and run recently and was hoping for an inspection, but my vehicl…"
type textarea "x"
type textarea "I was in a hit and run recently and was hoping for an inspection, but my vehicl…"
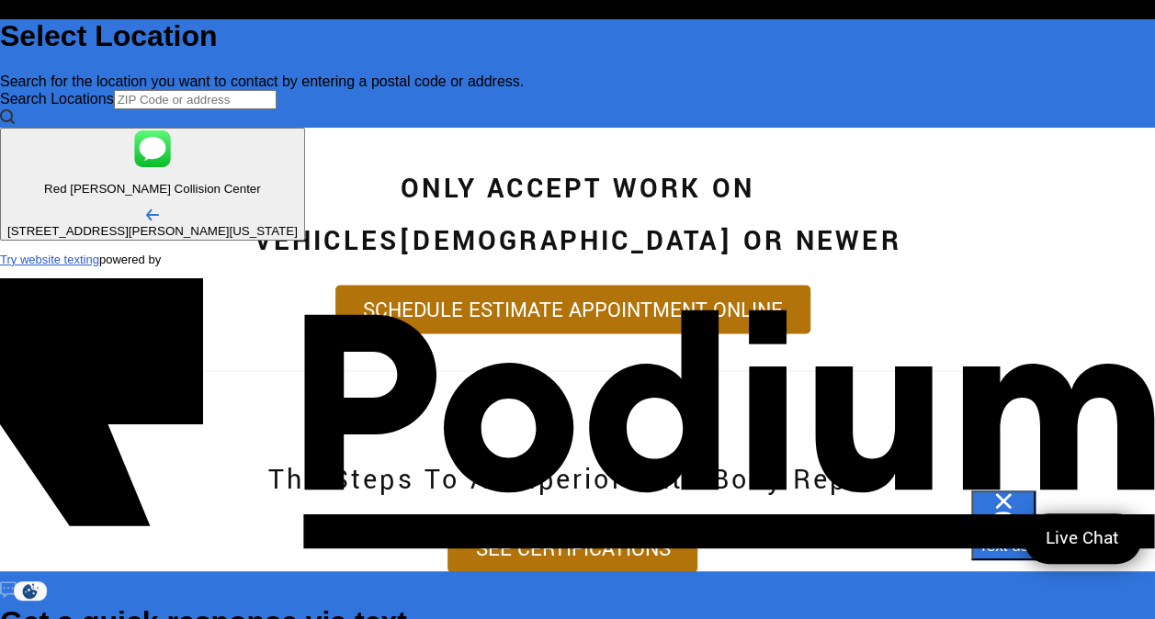
type textarea "x"
type textarea "I was in a hit and run recently and was hoping for an inspection, but my vehicl…"
type textarea "x"
type textarea "I was in a hit and run recently and was hoping for an inspection, but my vehicl…"
type textarea "x"
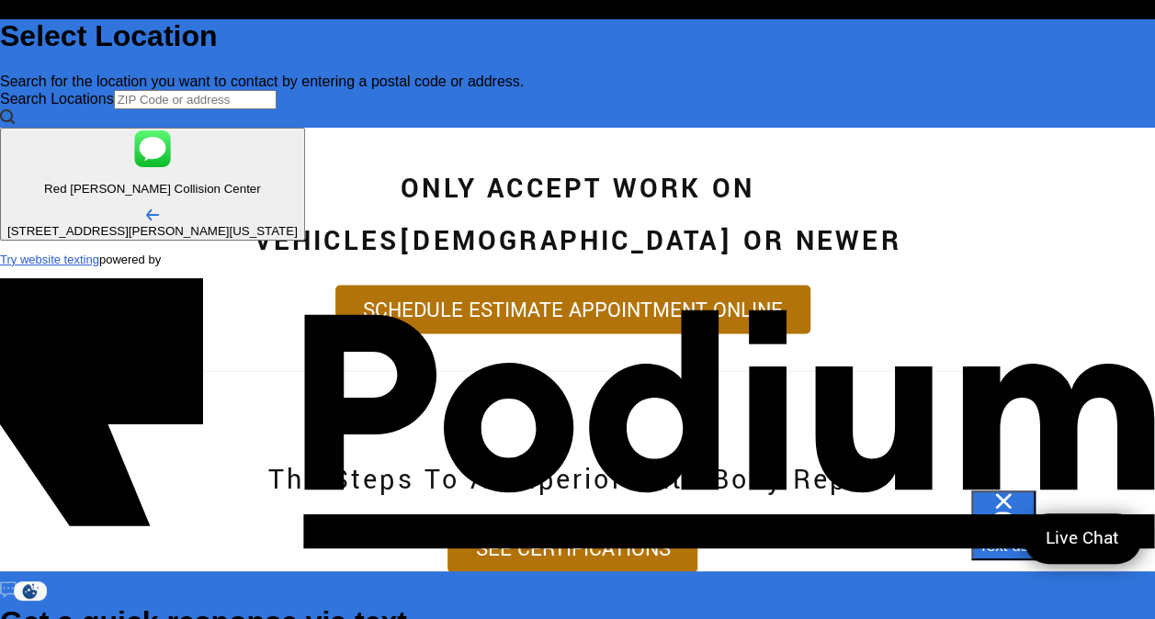
type textarea "I was in a hit and run recently and was hoping for an inspection, but my vehicl…"
type textarea "x"
type textarea "I was in a hit and run recently and was hoping for an inspection, but my vehicl…"
type textarea "x"
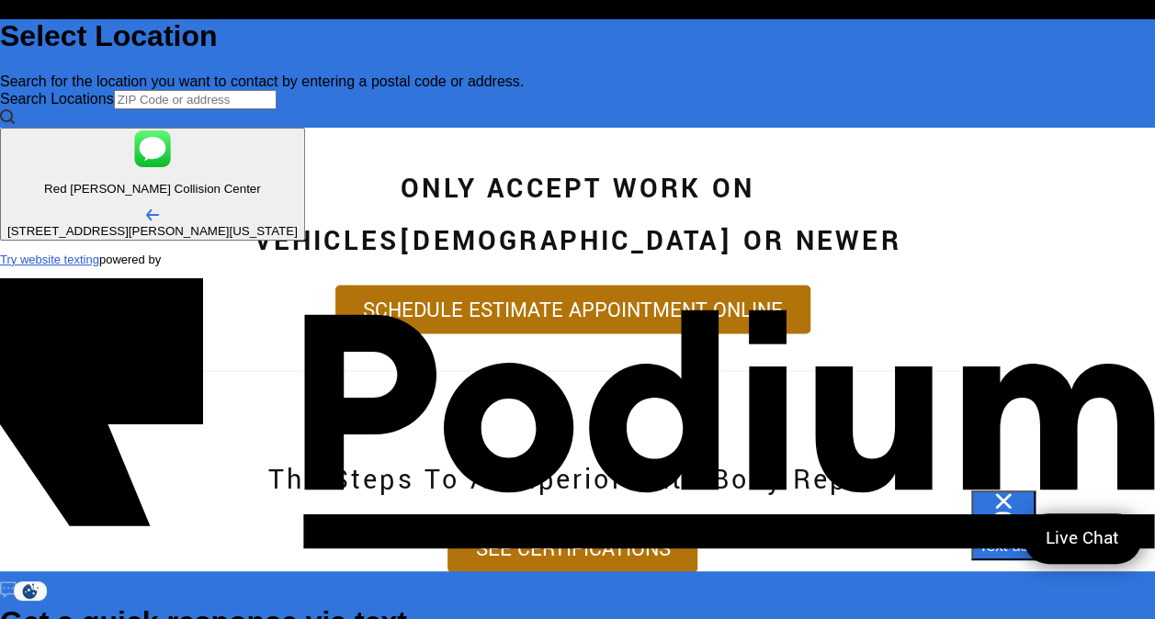
type textarea "I was in a hit and run recently and was hoping for an inspection, but my vehicl…"
type textarea "x"
type textarea "I was in a hit and run recently and was hoping for an inspection, but my vehicl…"
type textarea "x"
type textarea "I was in a hit and run recently and was hoping for an inspection, but my vehicl…"
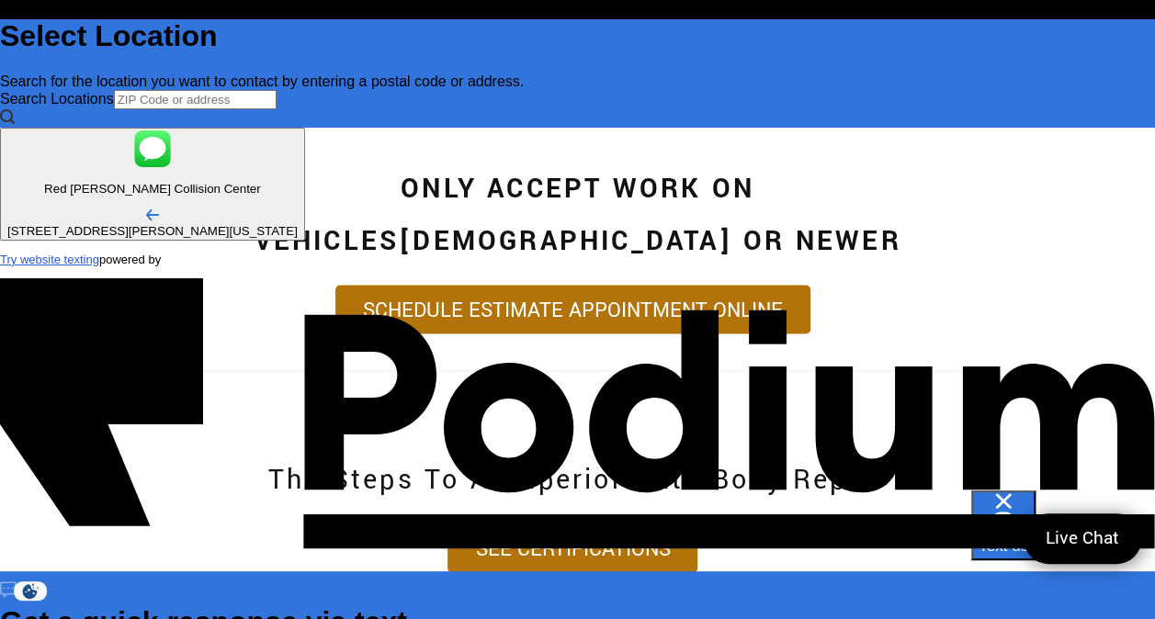
type textarea "x"
type textarea "I was in a hit and run recently and was hoping for an inspection, but my vehicl…"
type textarea "x"
type textarea "I was in a hit and run recently and was hoping for an inspection, but my vehicl…"
type textarea "x"
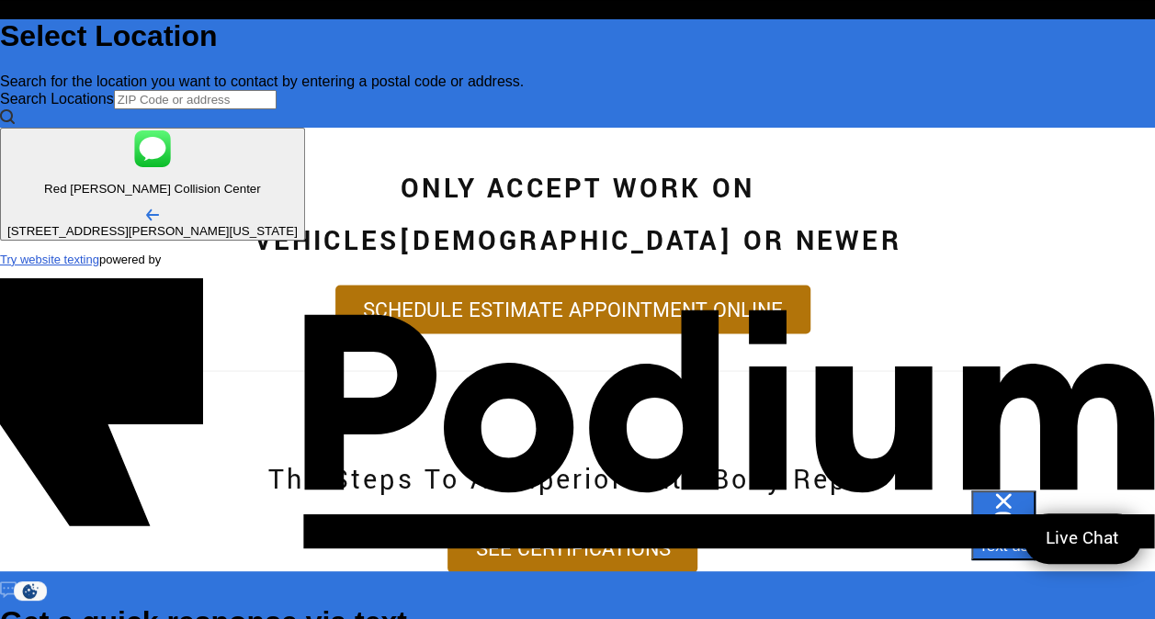
type textarea "I was in a hit and run recently and was hoping for an inspection, but my vehicl…"
type textarea "x"
type textarea "I was in a hit and run recently and was hoping for an inspection, but my vehicl…"
type textarea "x"
type textarea "I was in a hit and run recently and was hoping for an inspection, but my vehicl…"
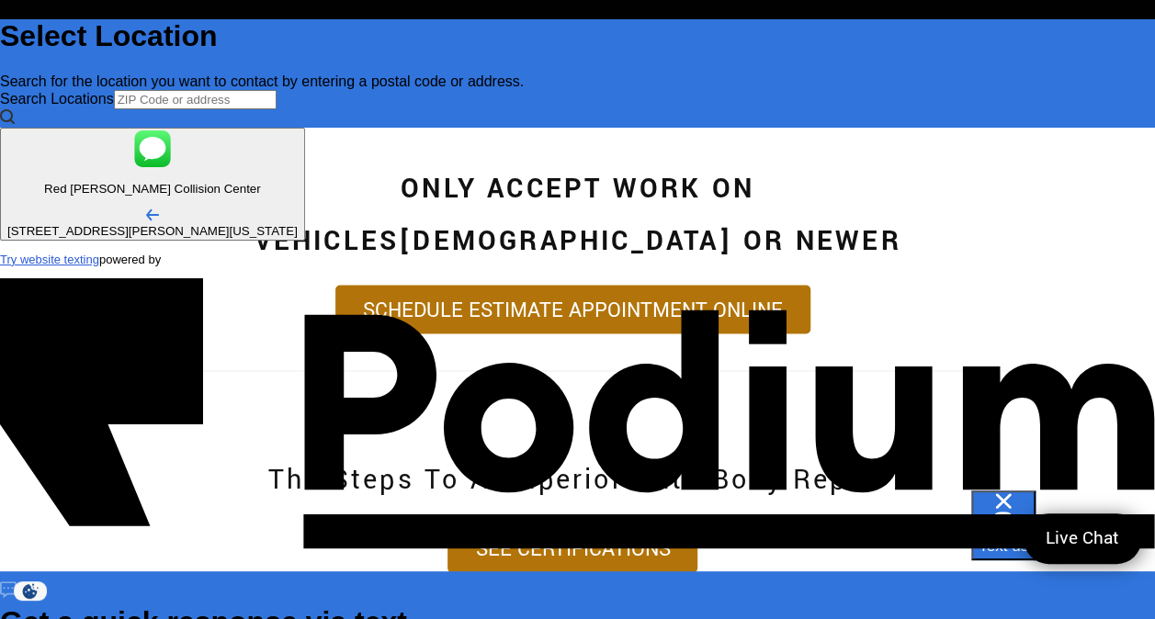
type textarea "x"
type textarea "I was in a hit and run recently and was hoping for an inspection, but my vehicl…"
type textarea "x"
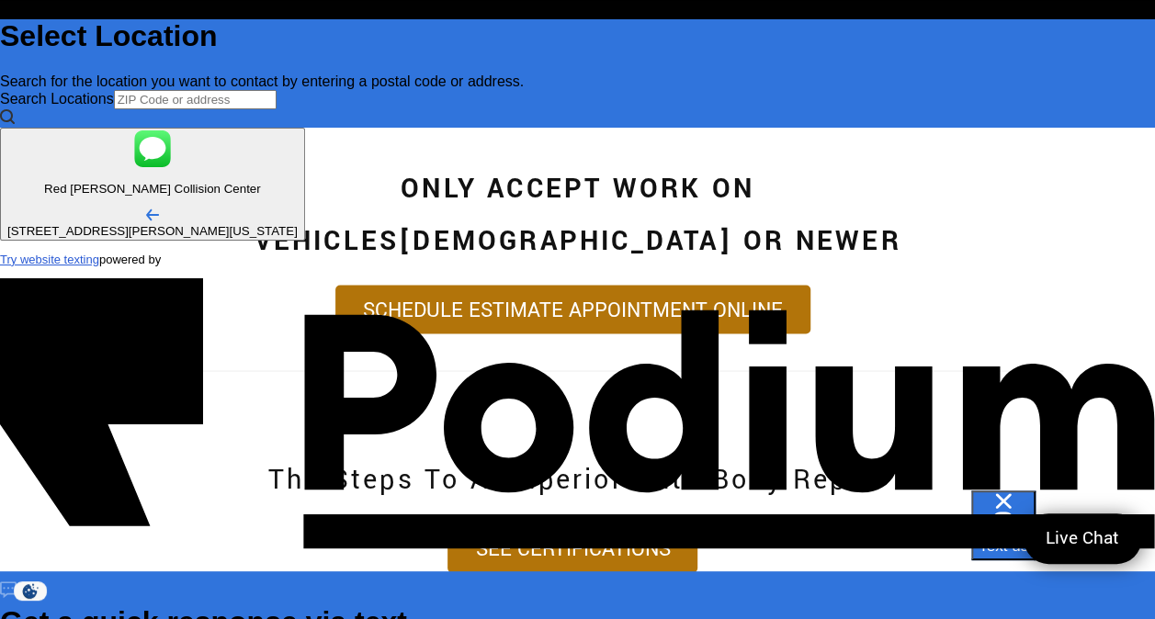
type textarea "I was in a hit and run recently and was hoping for an inspection, but my vehicl…"
type textarea "x"
type textarea "I was in a hit and run recently and was hoping for an inspection, but my vehicl…"
type textarea "x"
type textarea "I was in a hit and run recently and was hoping for an inspection, but my vehicl…"
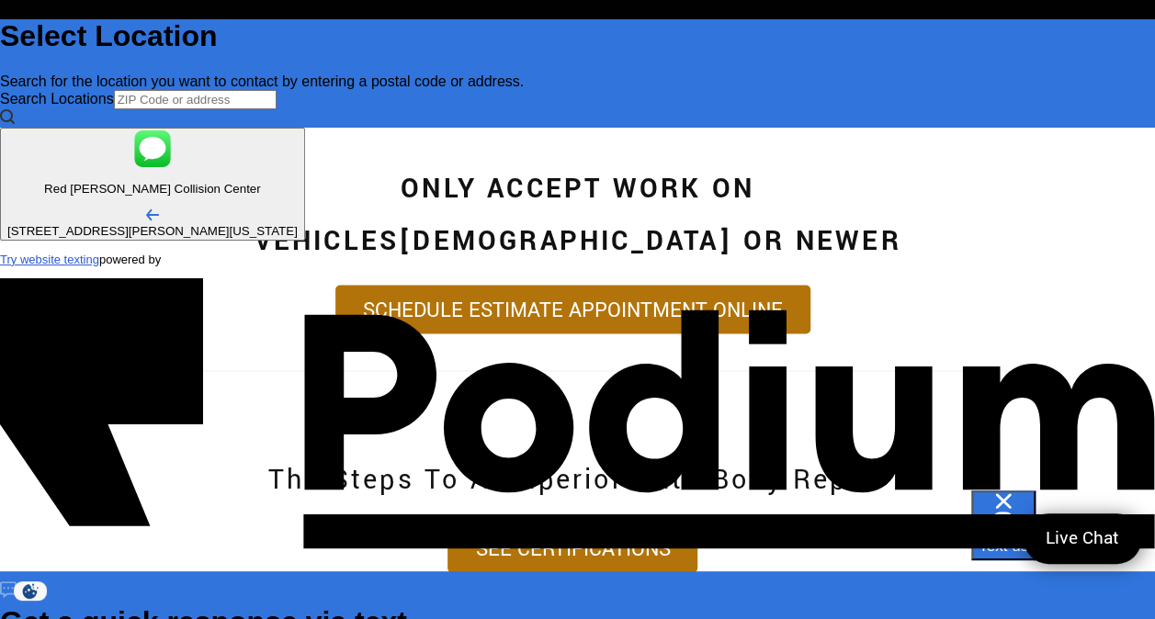
type textarea "I was in a hit and run recently and was hoping for an inspection, but my vehicl…"
type textarea "x"
type textarea "I was in a hit and run recently and was hoping for an inspection, but my vehicl…"
type textarea "x"
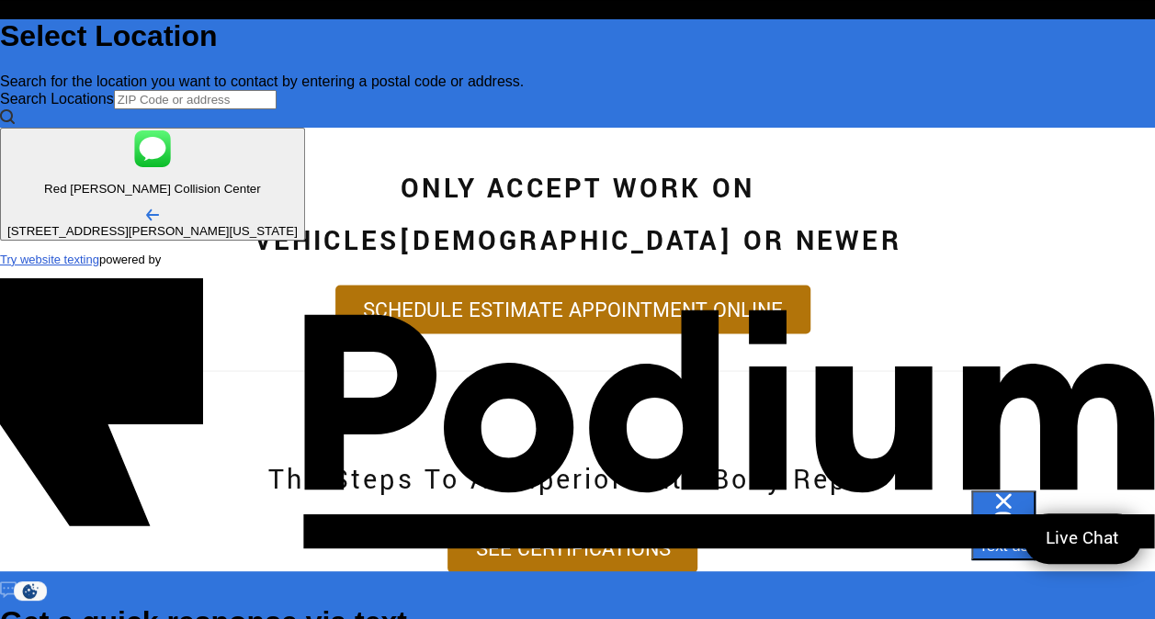
type textarea "I was in a hit and run recently and was hoping for an inspection, but my vehicl…"
type textarea "x"
type textarea "I was in a hit and run recently and was hoping for an inspection, but my vehicl…"
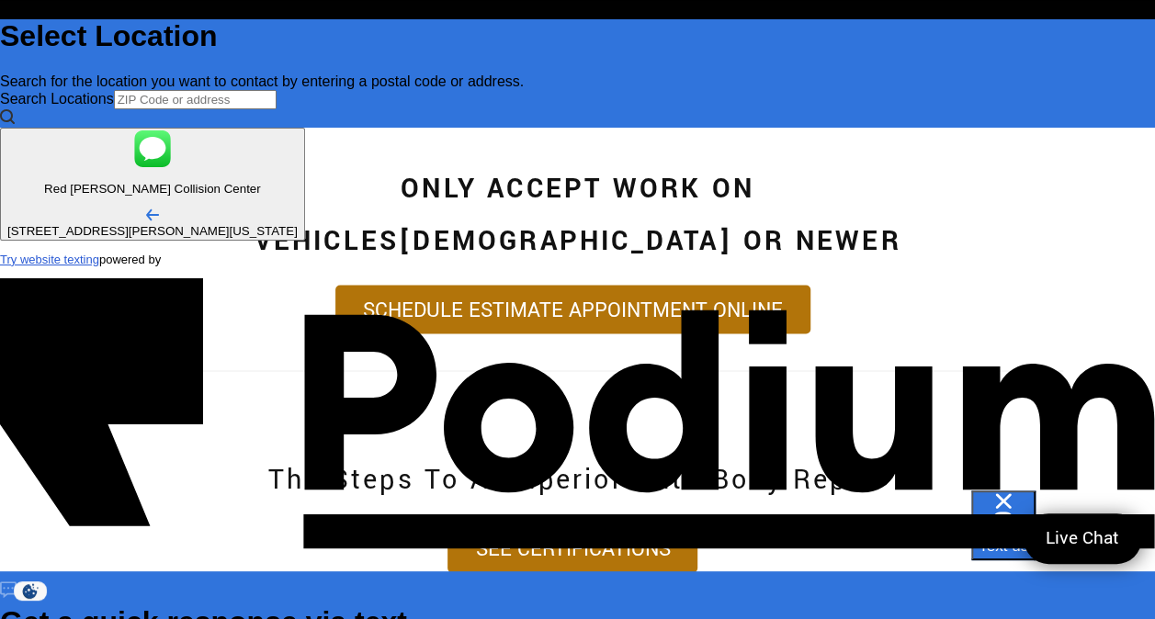
type textarea "x"
type textarea "I was in a hit and run recently and was hoping for an inspection, but my vehicl…"
type textarea "x"
type textarea "I was in a hit and run recently and was hoping for an inspection, but my vehicl…"
type textarea "x"
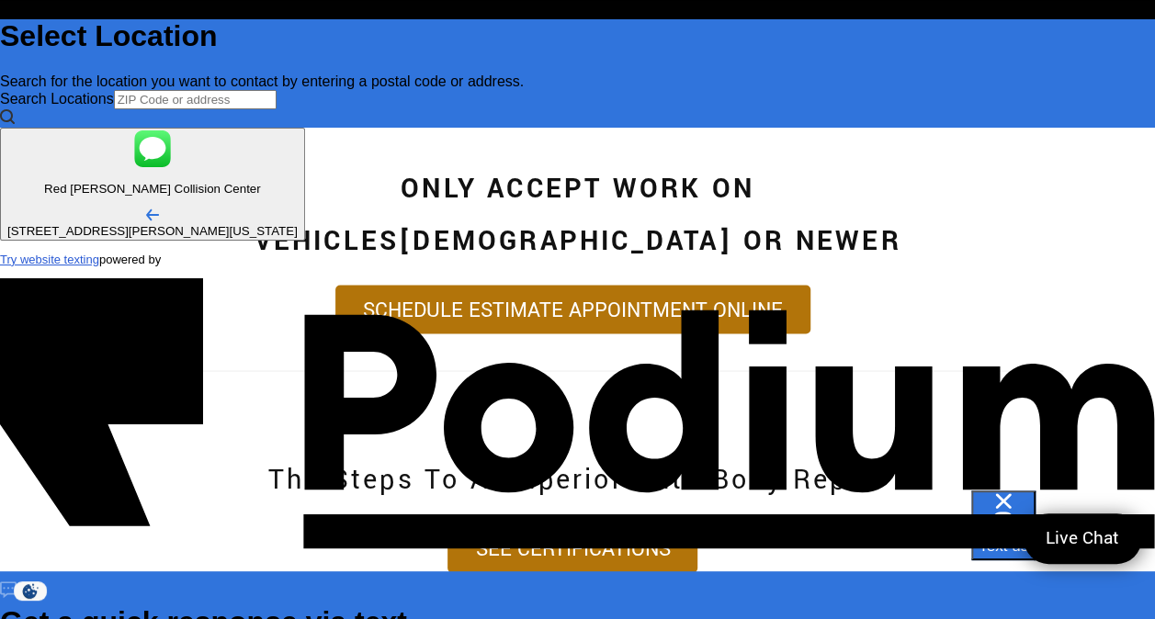
type textarea "I was in a hit and run recently and was hoping for an inspection, but my vehicl…"
type textarea "x"
type textarea "I was in a hit and run recently and was hoping for an inspection, but my vehicl…"
type textarea "x"
type textarea "I was in a hit and run recently and was hoping for an inspection, but my vehicl…"
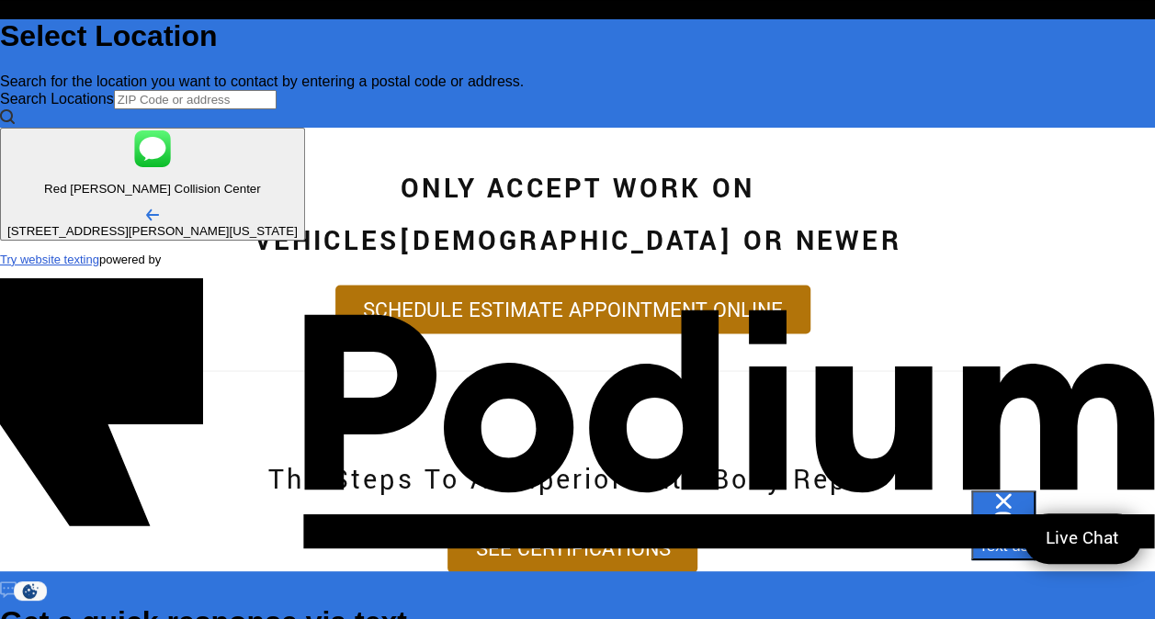
type textarea "x"
type textarea "I was in a hit and run recently and was hoping for an inspection, but my vehicl…"
type textarea "x"
type textarea "I was in a hit and run recently and was hoping for an inspection, but my vehicl…"
type textarea "x"
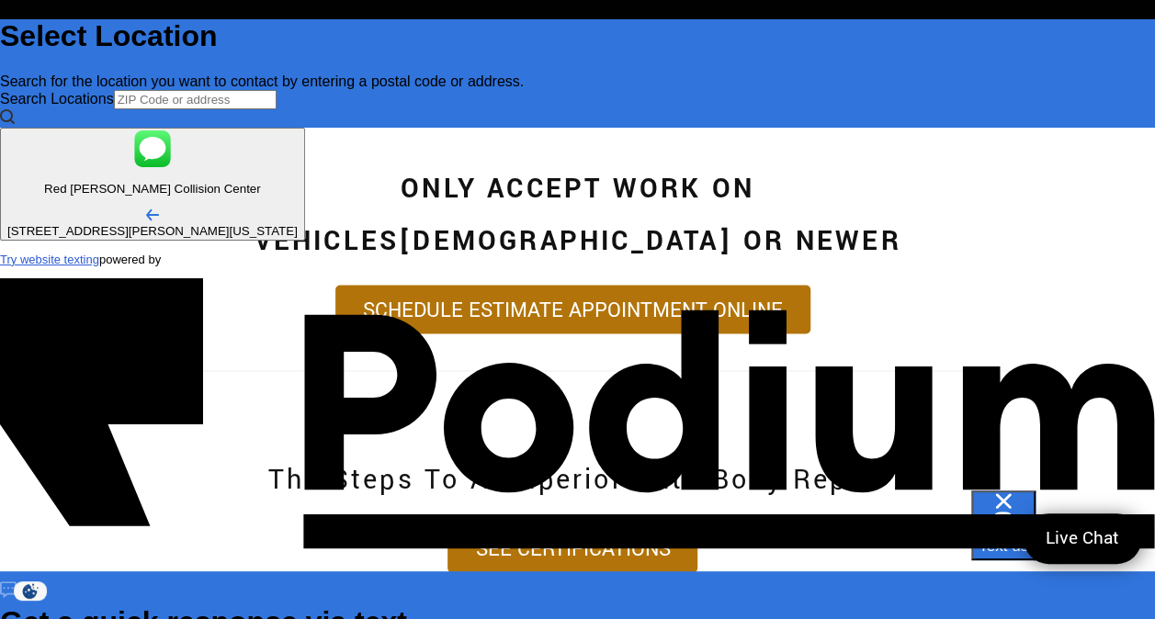
type textarea "I was in a hit and run recently and was hoping for an inspection, but my vehicl…"
type textarea "x"
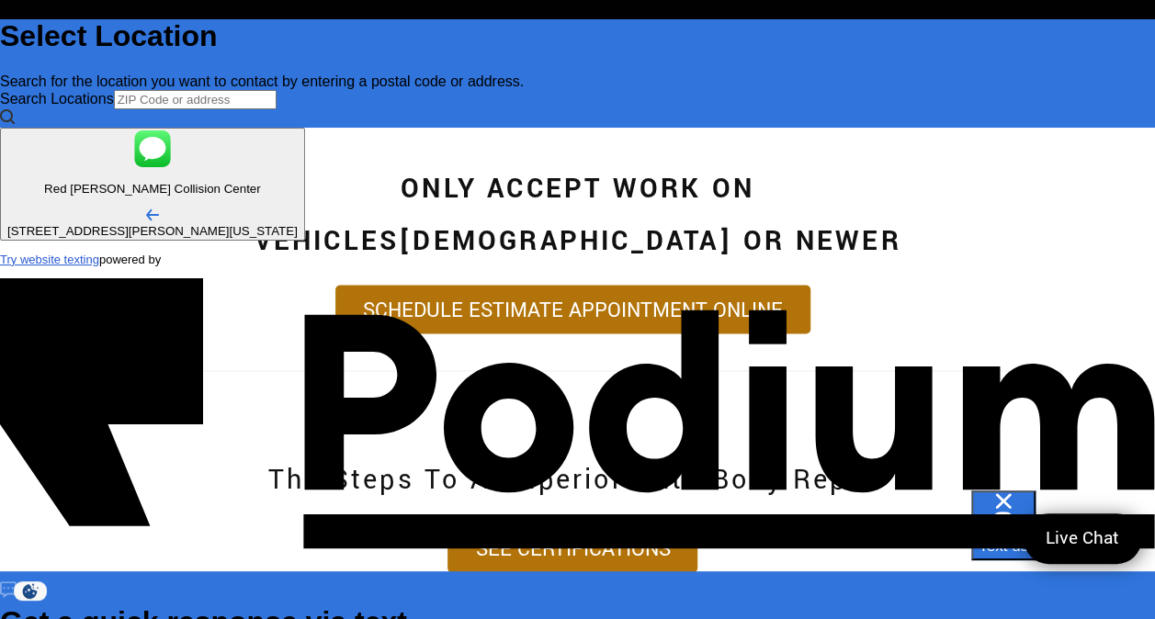
scroll to position [0, 0]
